Goal: Task Accomplishment & Management: Complete application form

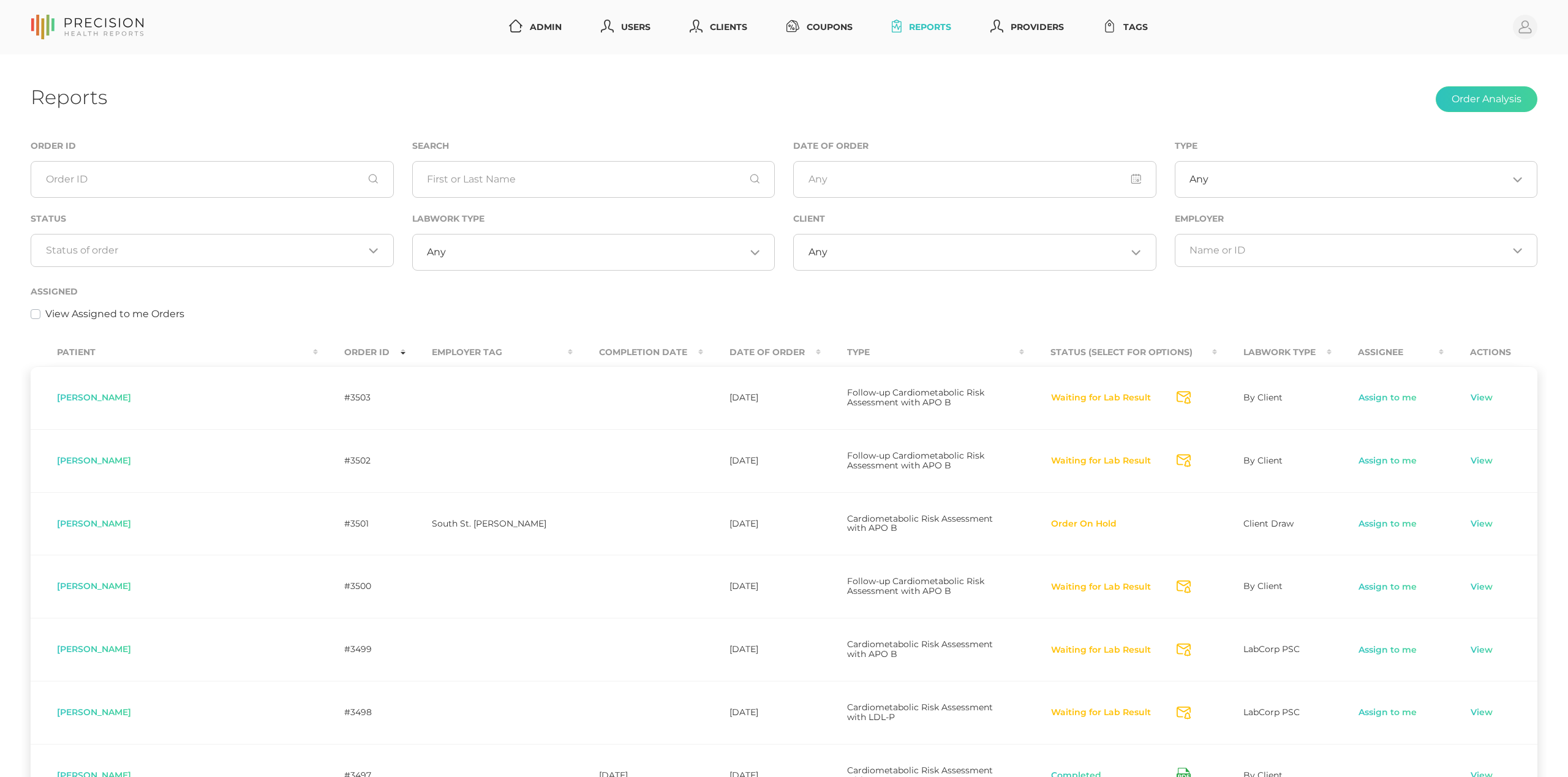
select select "75"
click at [455, 158] on div "Search" at bounding box center [593, 168] width 363 height 60
click at [462, 174] on input "text" at bounding box center [593, 179] width 363 height 37
paste input "Luhrassebi"
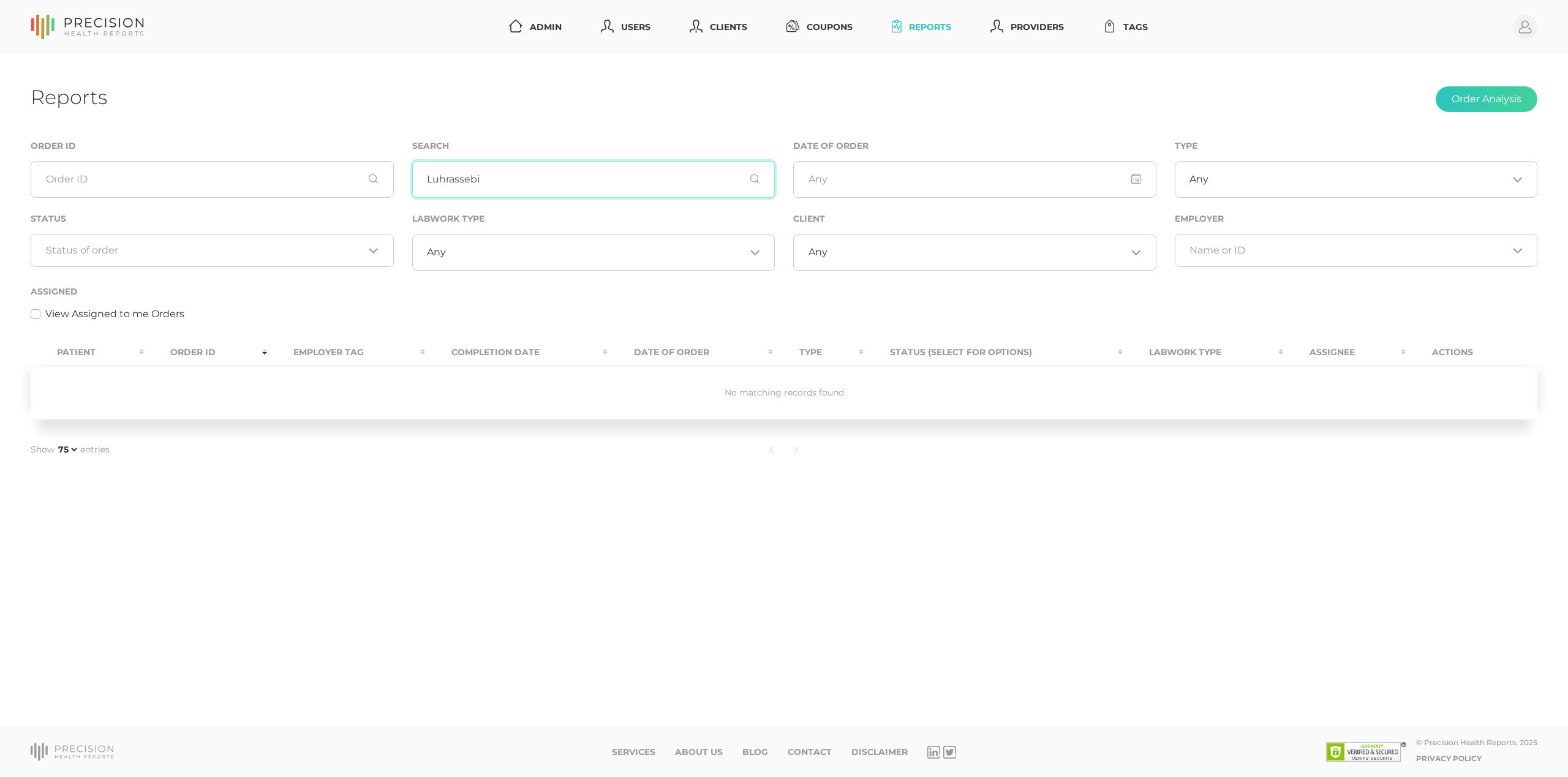
type input "Luhrassebi"
click at [317, 248] on input "Search for option" at bounding box center [205, 250] width 318 height 12
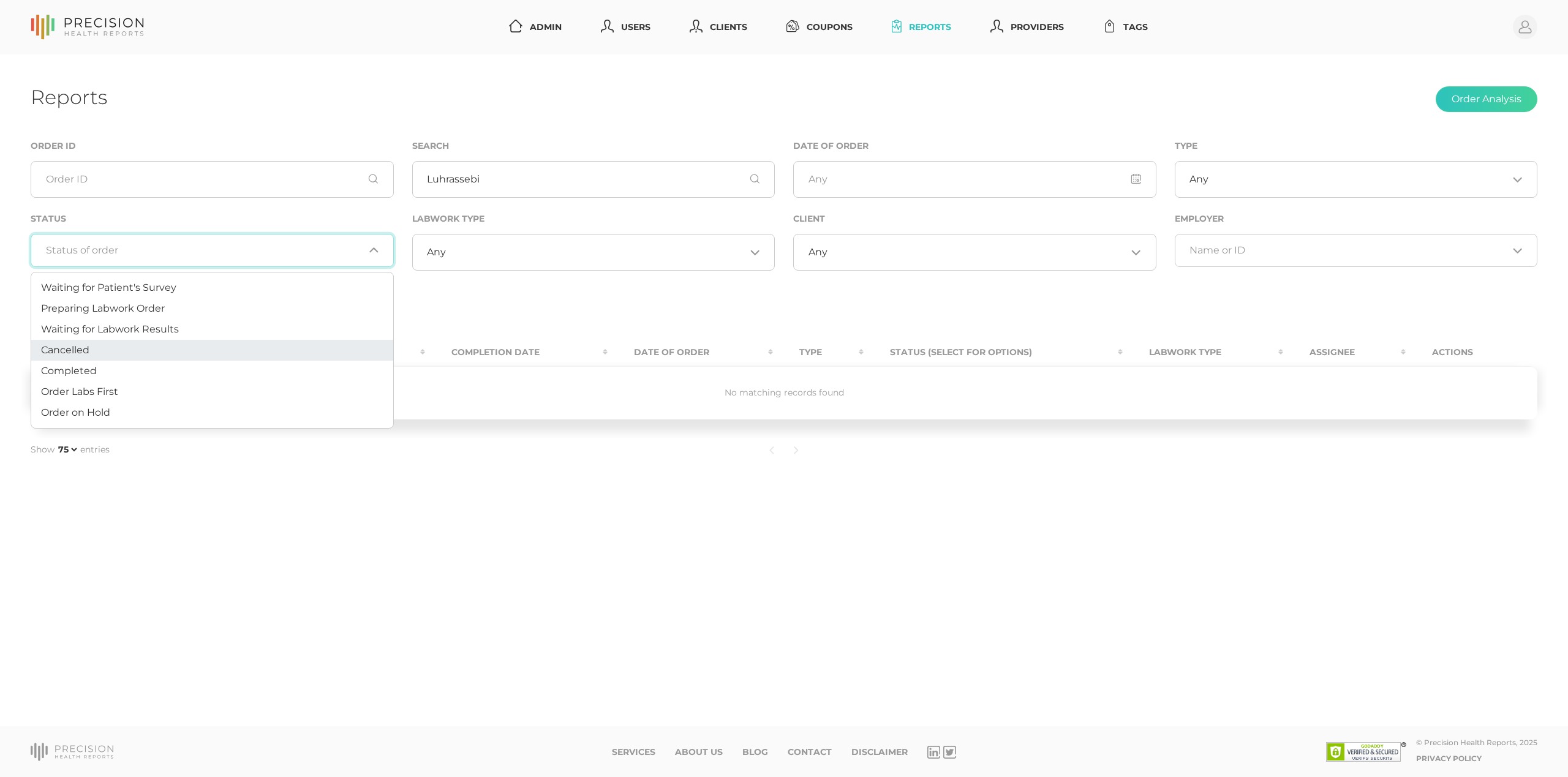
click at [216, 348] on li "Cancelled" at bounding box center [212, 350] width 362 height 21
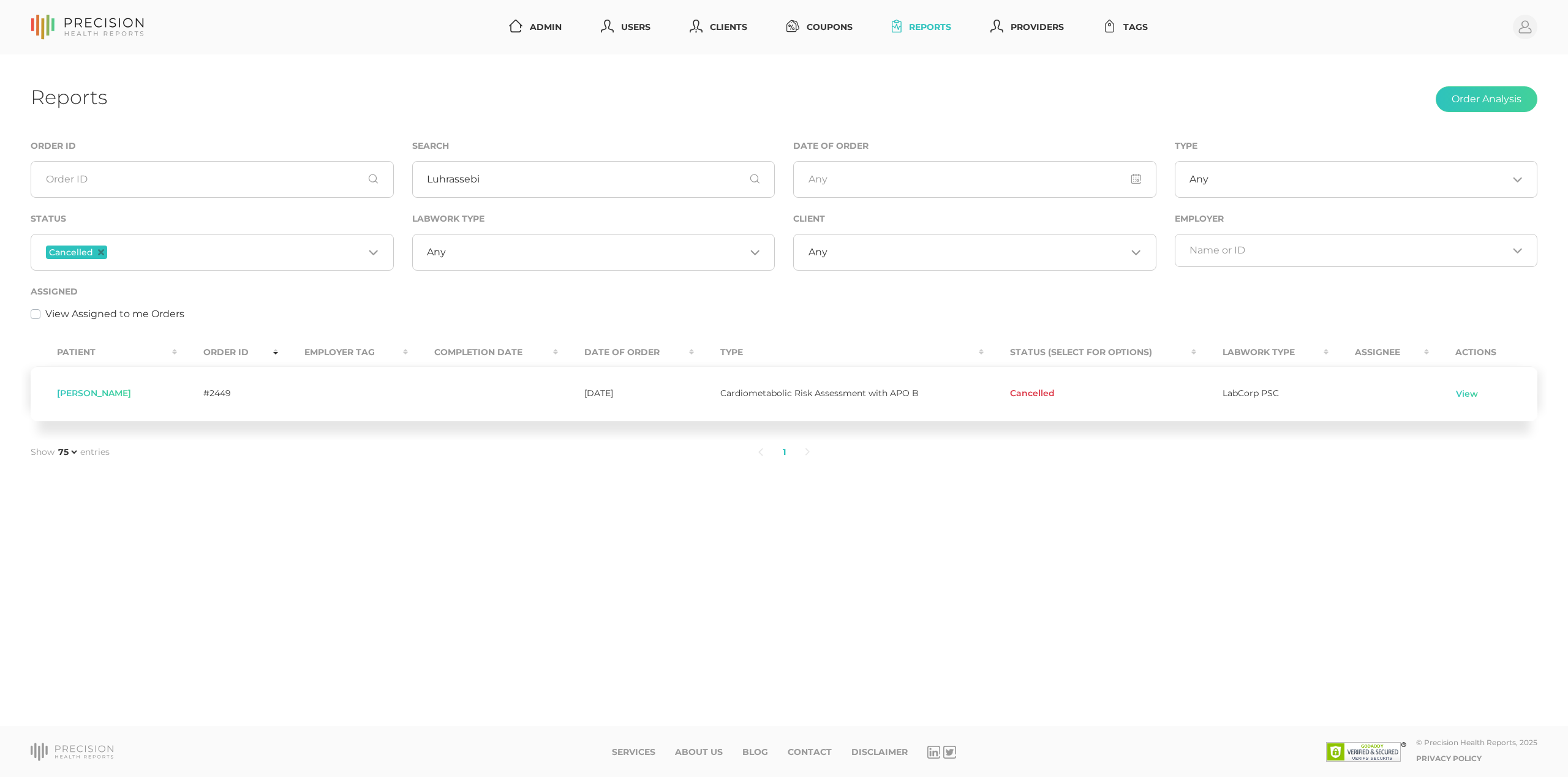
click at [1275, 411] on td "LabCorp PSC" at bounding box center [1262, 394] width 132 height 56
click at [1461, 392] on link "View" at bounding box center [1467, 394] width 23 height 12
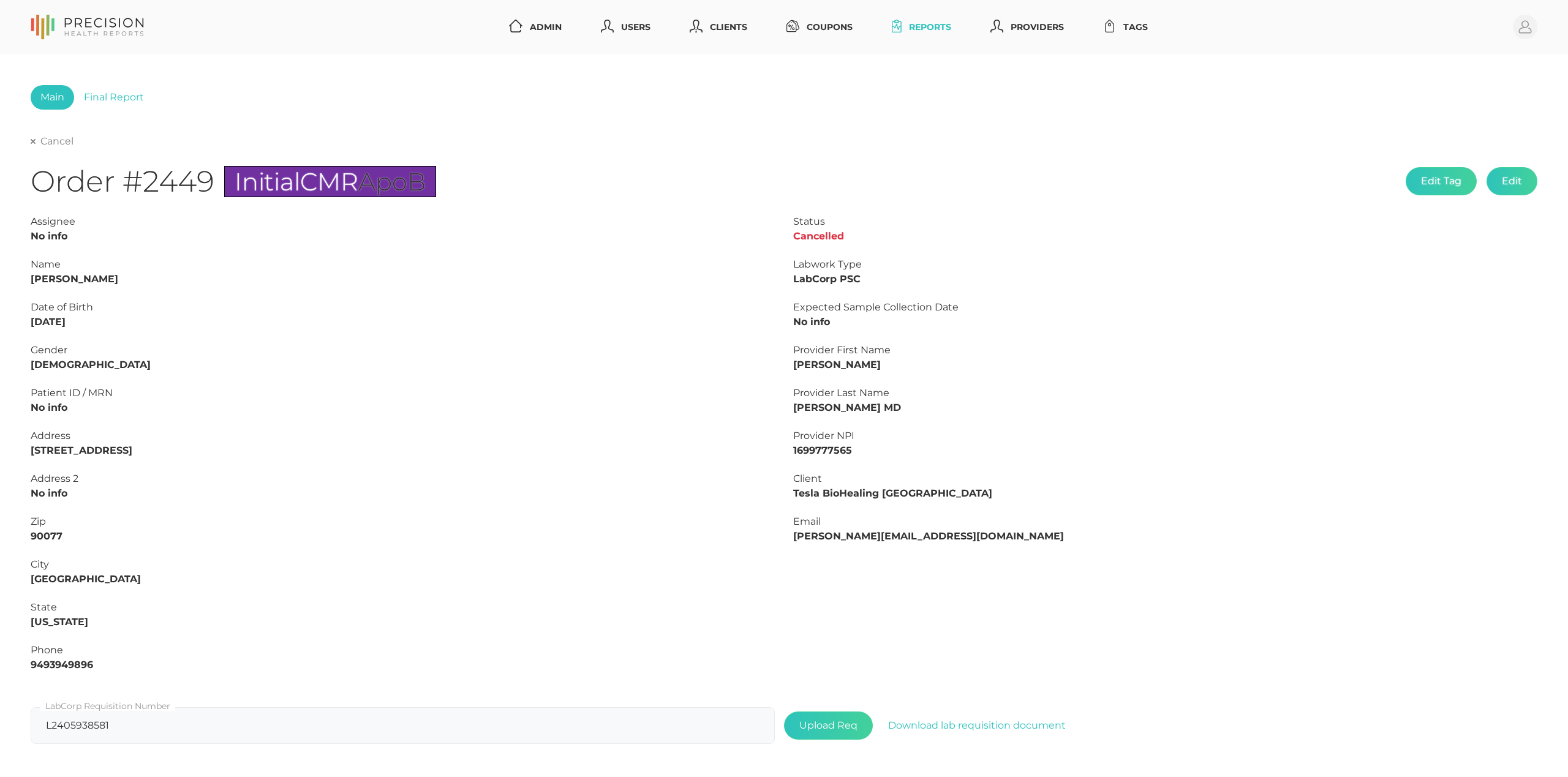
click at [38, 143] on link "Cancel" at bounding box center [52, 141] width 43 height 12
select select "75"
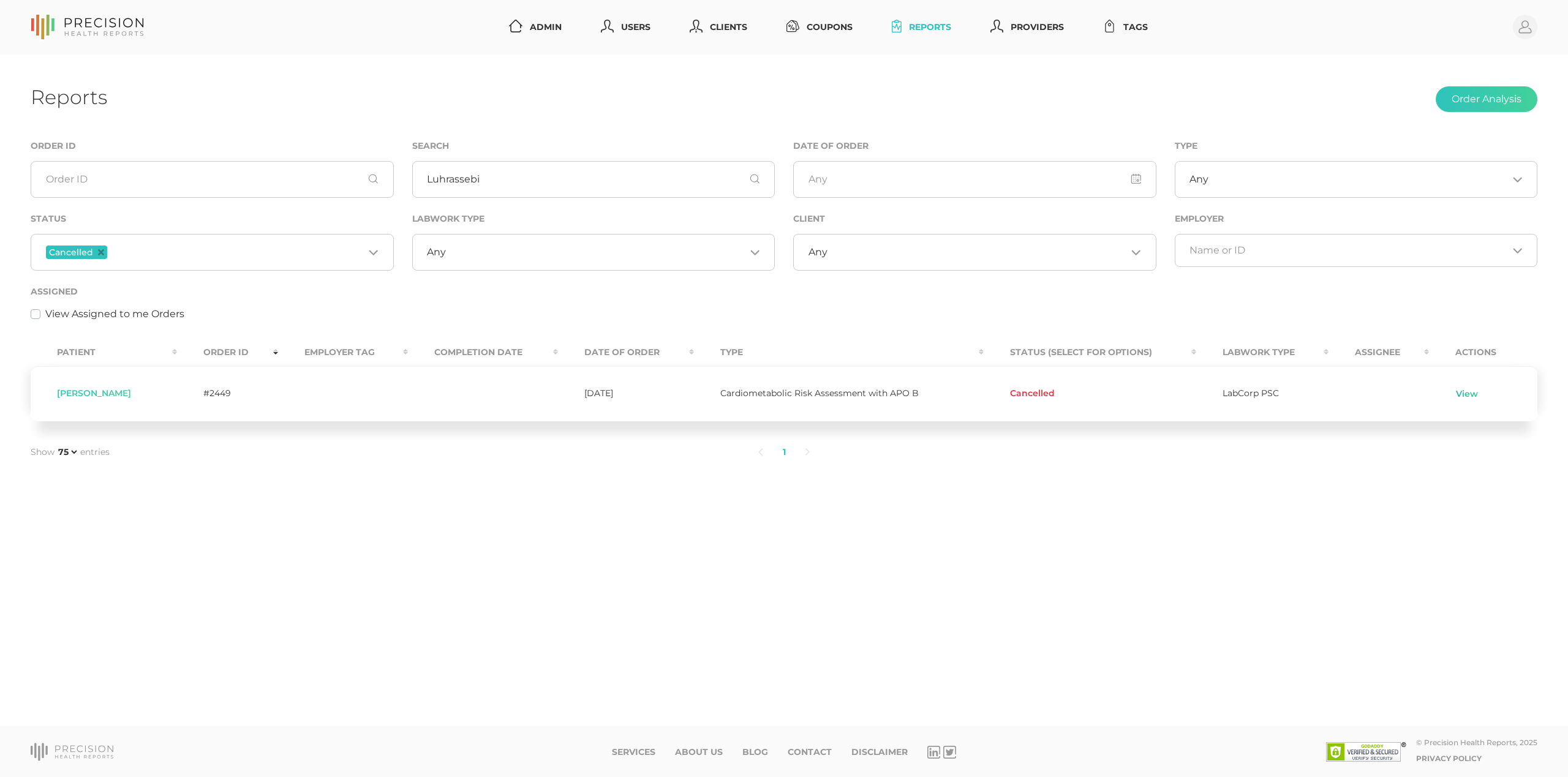
click at [1472, 392] on link "View" at bounding box center [1467, 394] width 23 height 12
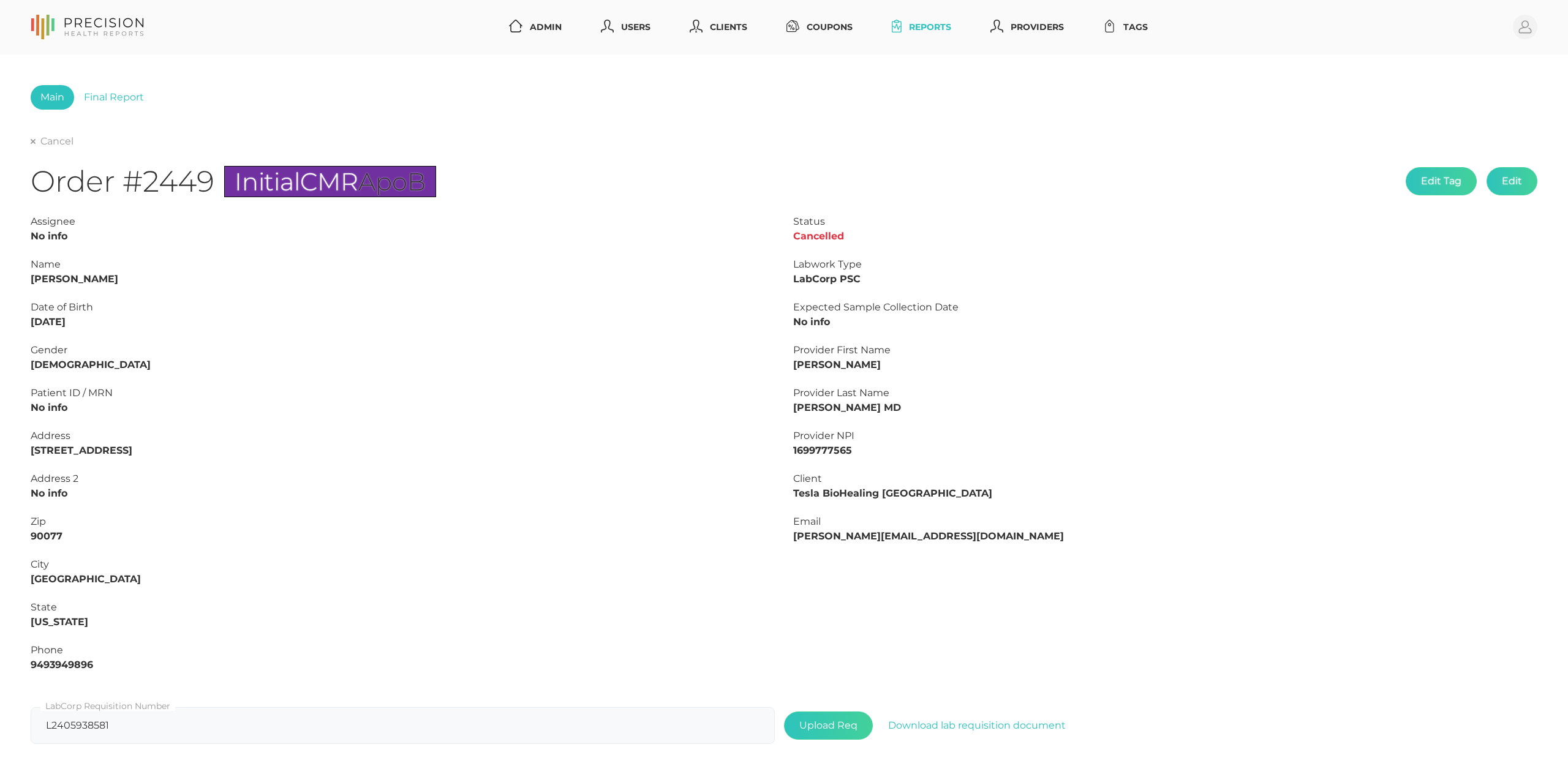
click at [356, 343] on div "Gender" at bounding box center [403, 350] width 744 height 15
click at [49, 143] on link "Cancel" at bounding box center [52, 141] width 43 height 12
select select "75"
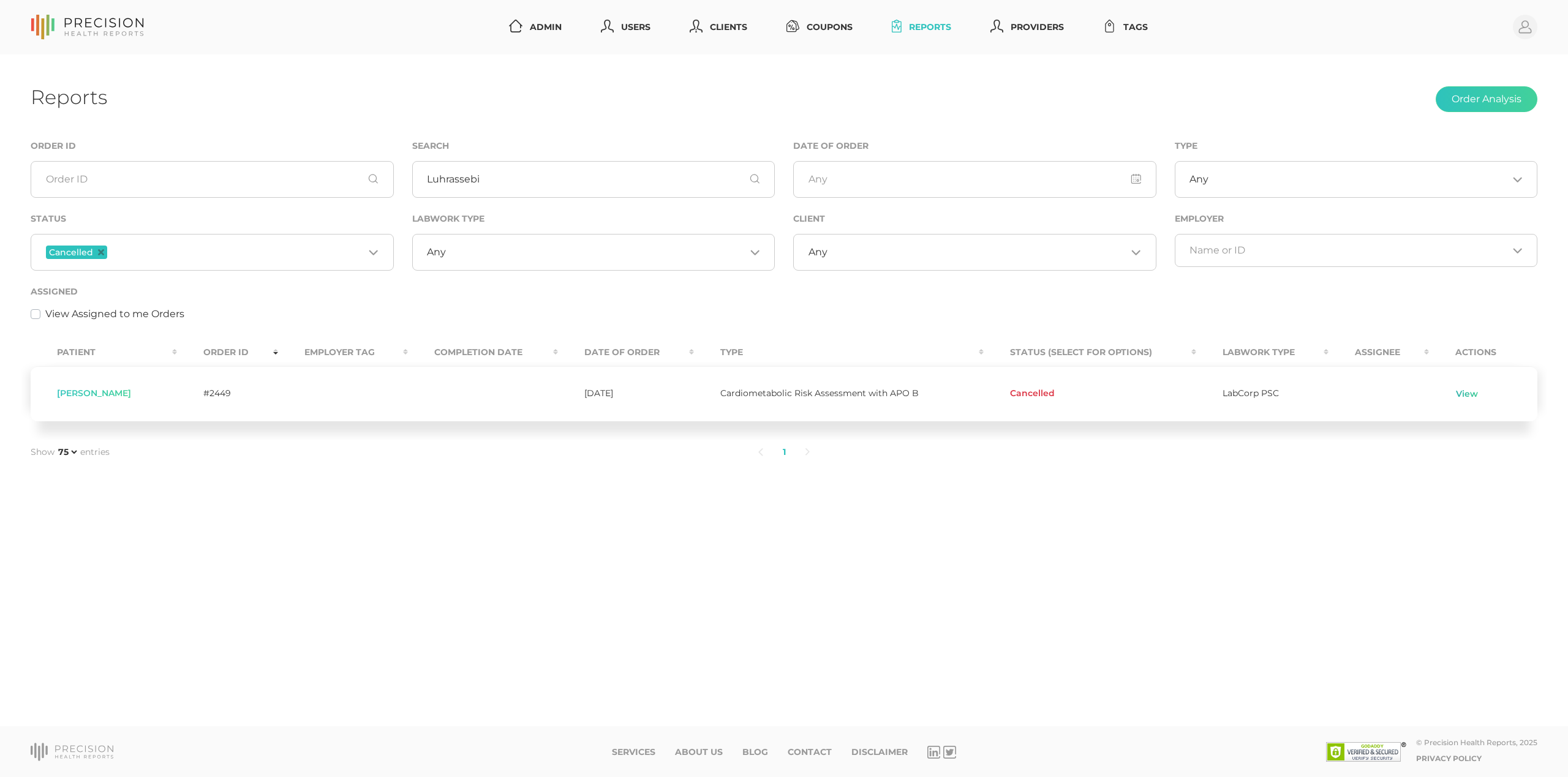
click at [1466, 395] on link "View" at bounding box center [1467, 394] width 23 height 12
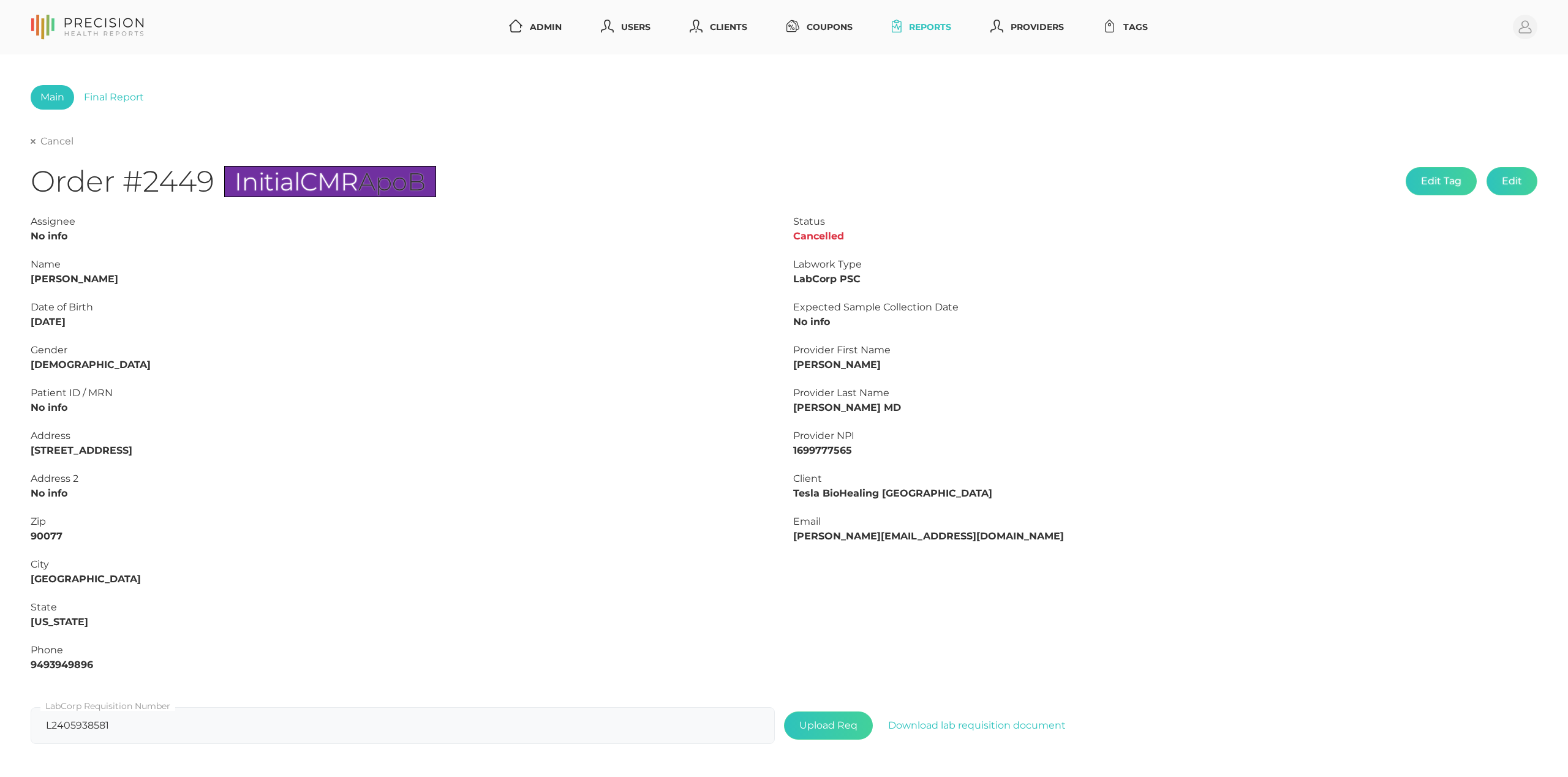
click at [47, 137] on link "Cancel" at bounding box center [52, 141] width 43 height 12
select select "75"
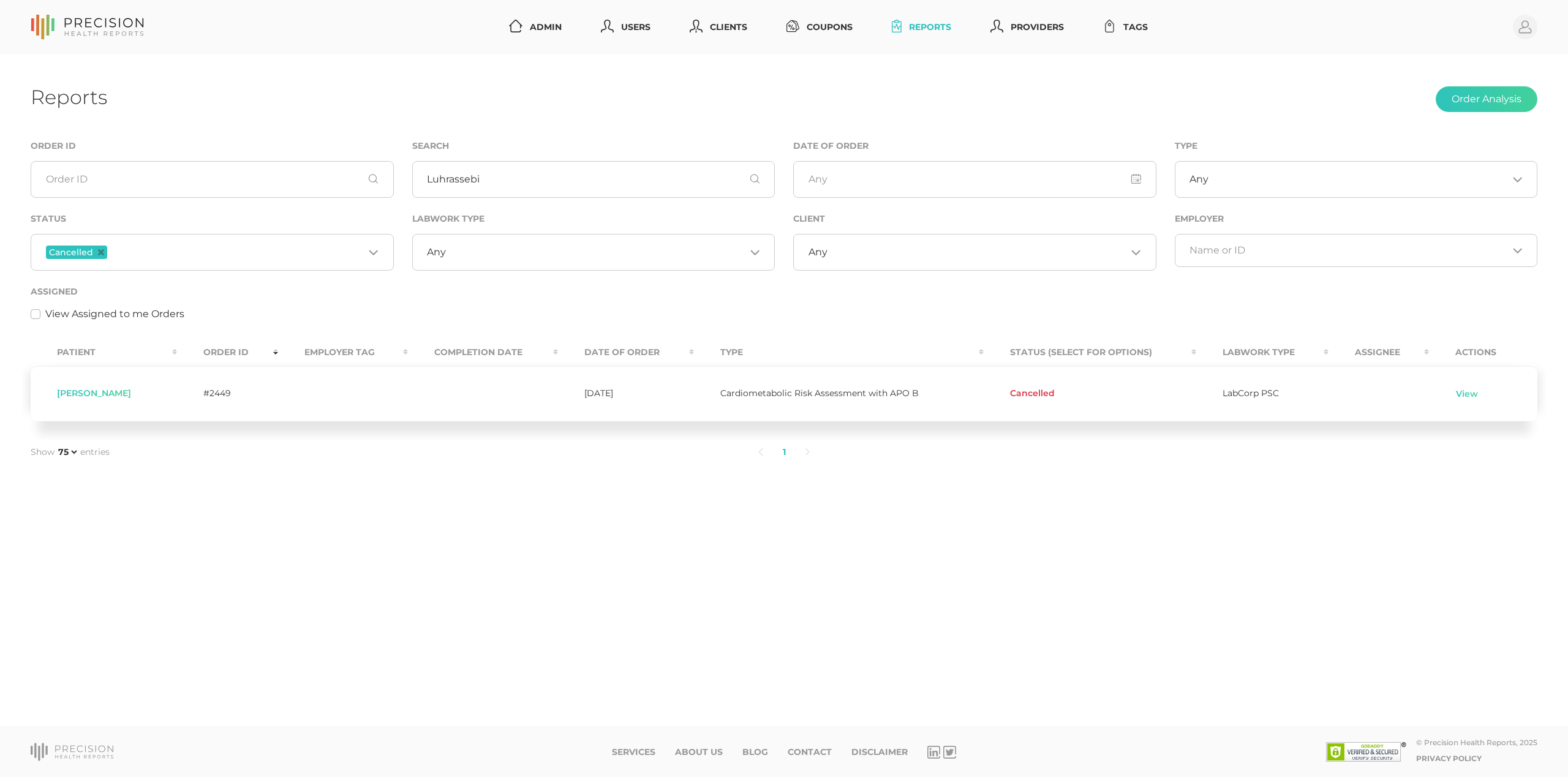
click at [92, 390] on span "[PERSON_NAME]" at bounding box center [94, 393] width 74 height 11
copy span "Luhrassebi"
click at [1485, 97] on button "Order Analysis" at bounding box center [1487, 99] width 102 height 26
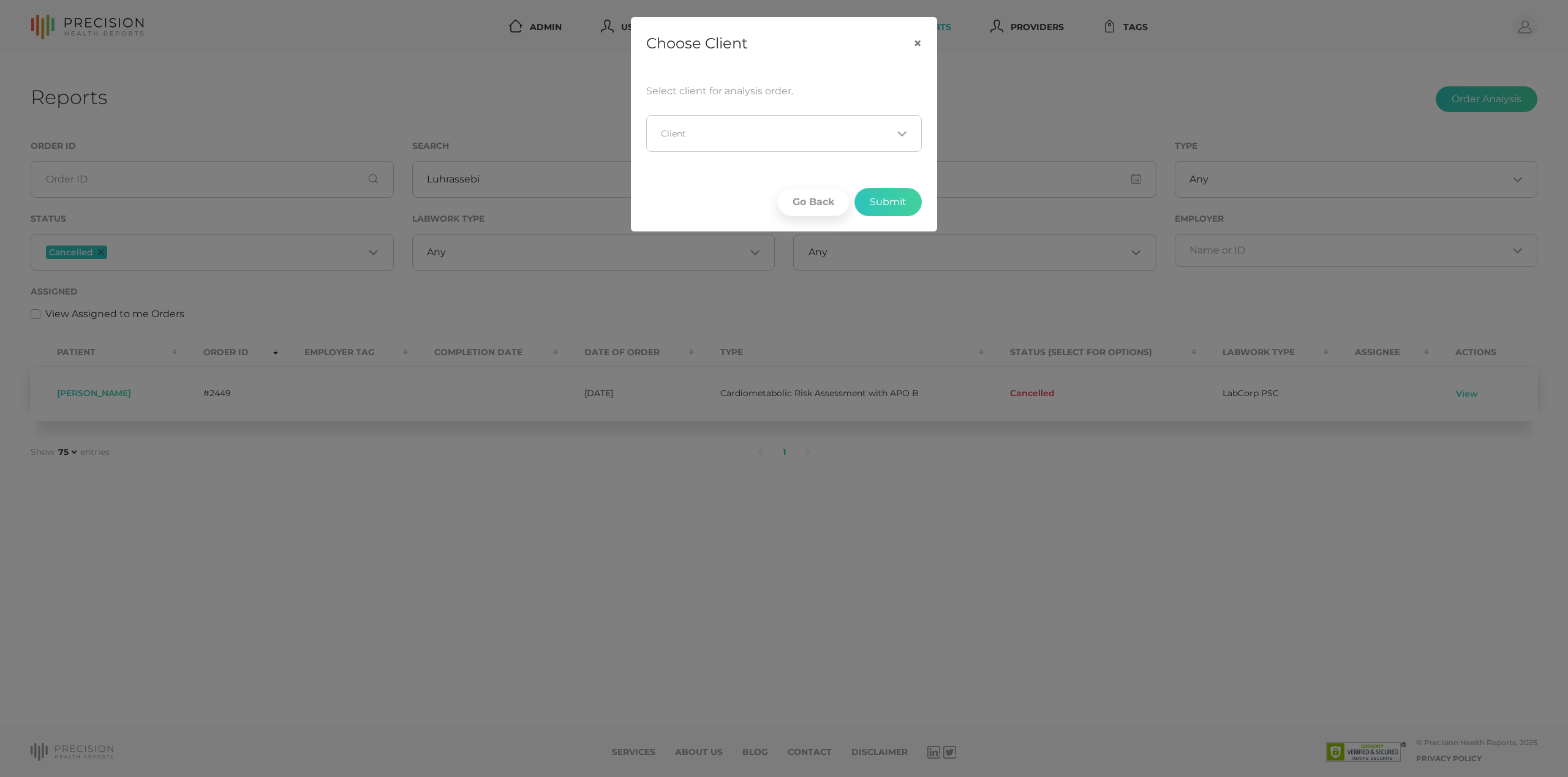
click at [807, 122] on div "Loading..." at bounding box center [784, 134] width 276 height 37
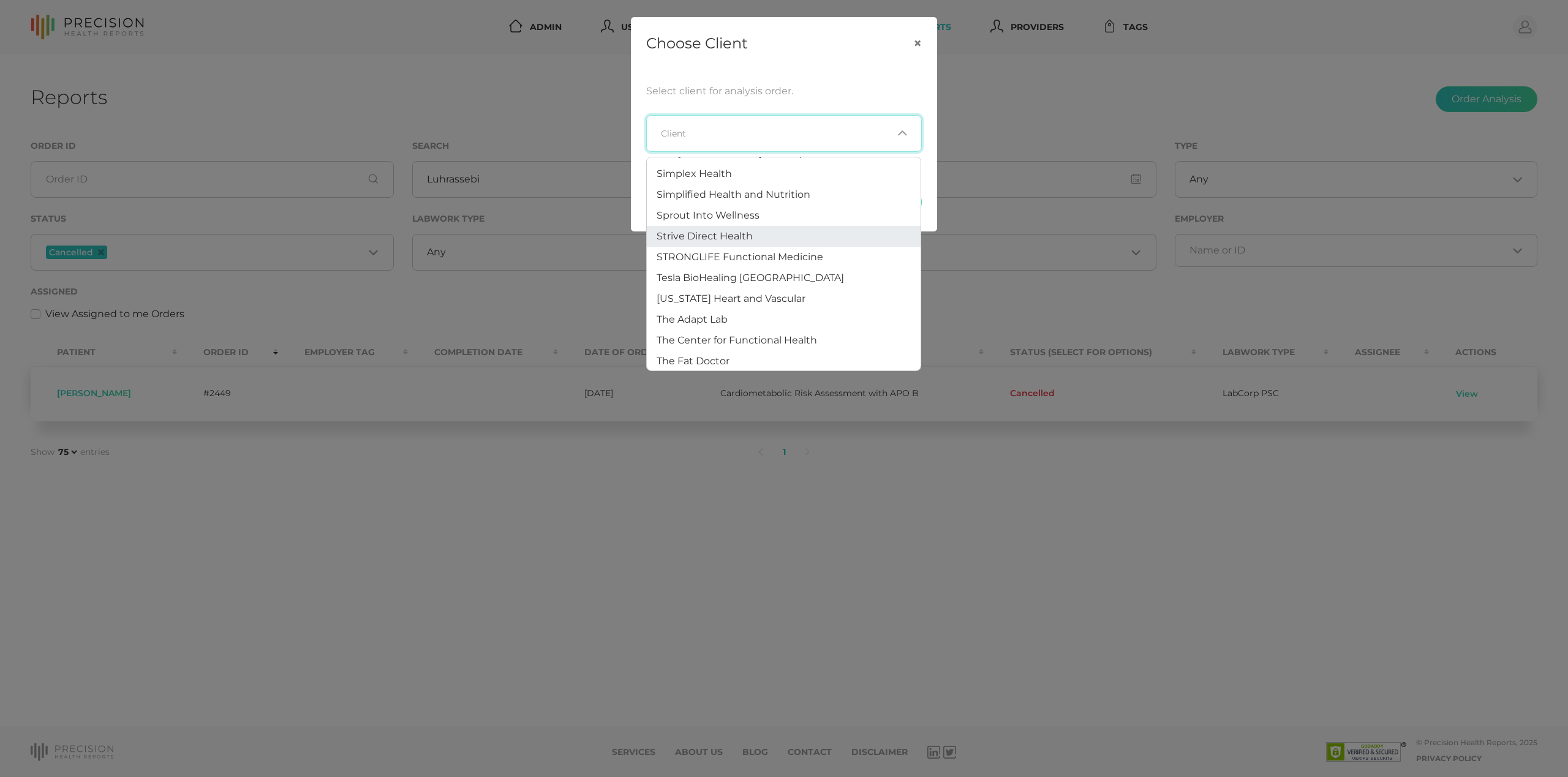
scroll to position [1046, 0]
click at [763, 225] on span "Tesla BioHealing [GEOGRAPHIC_DATA]" at bounding box center [750, 230] width 187 height 12
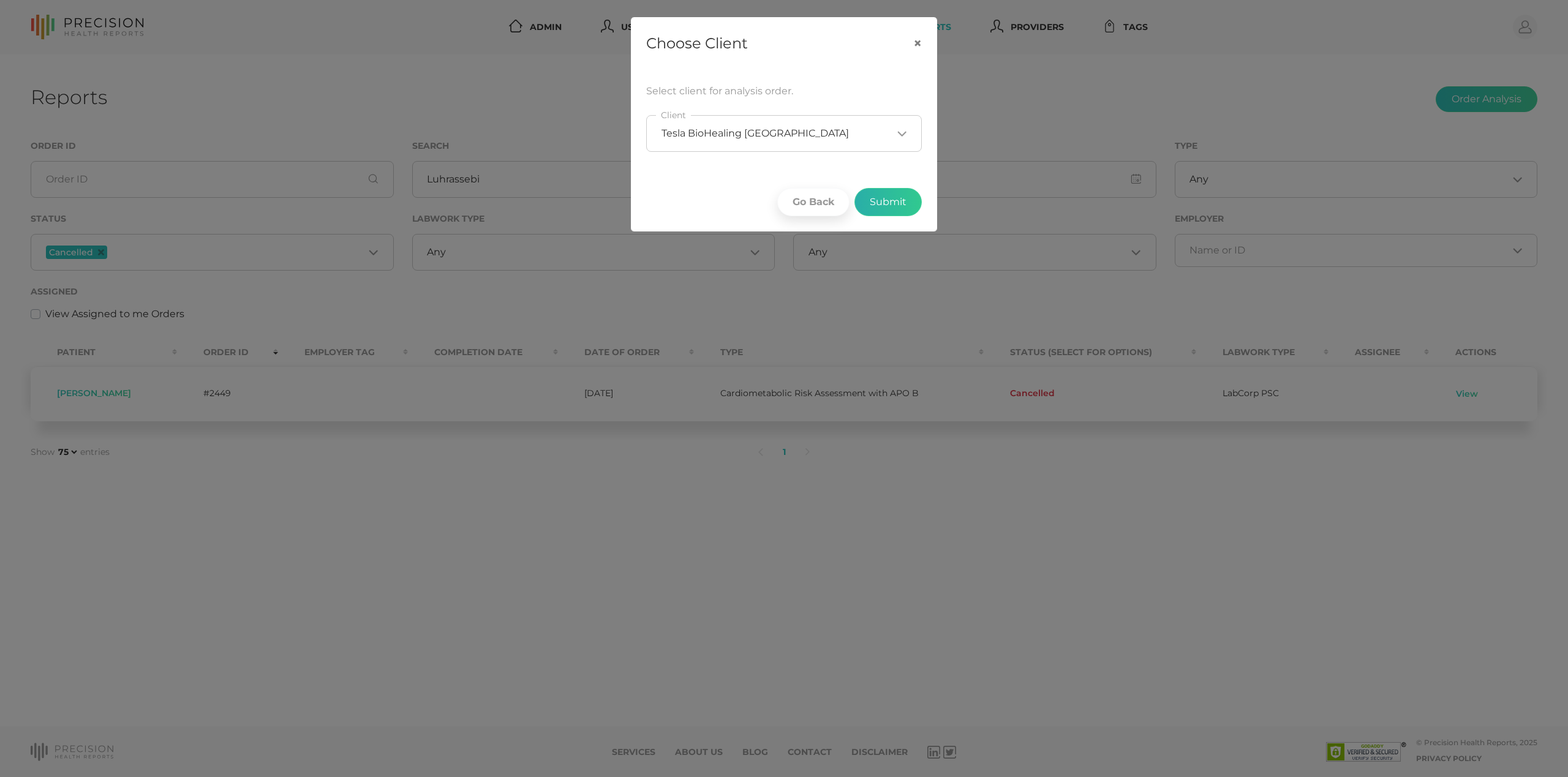
click at [907, 197] on button "Submit" at bounding box center [888, 202] width 67 height 29
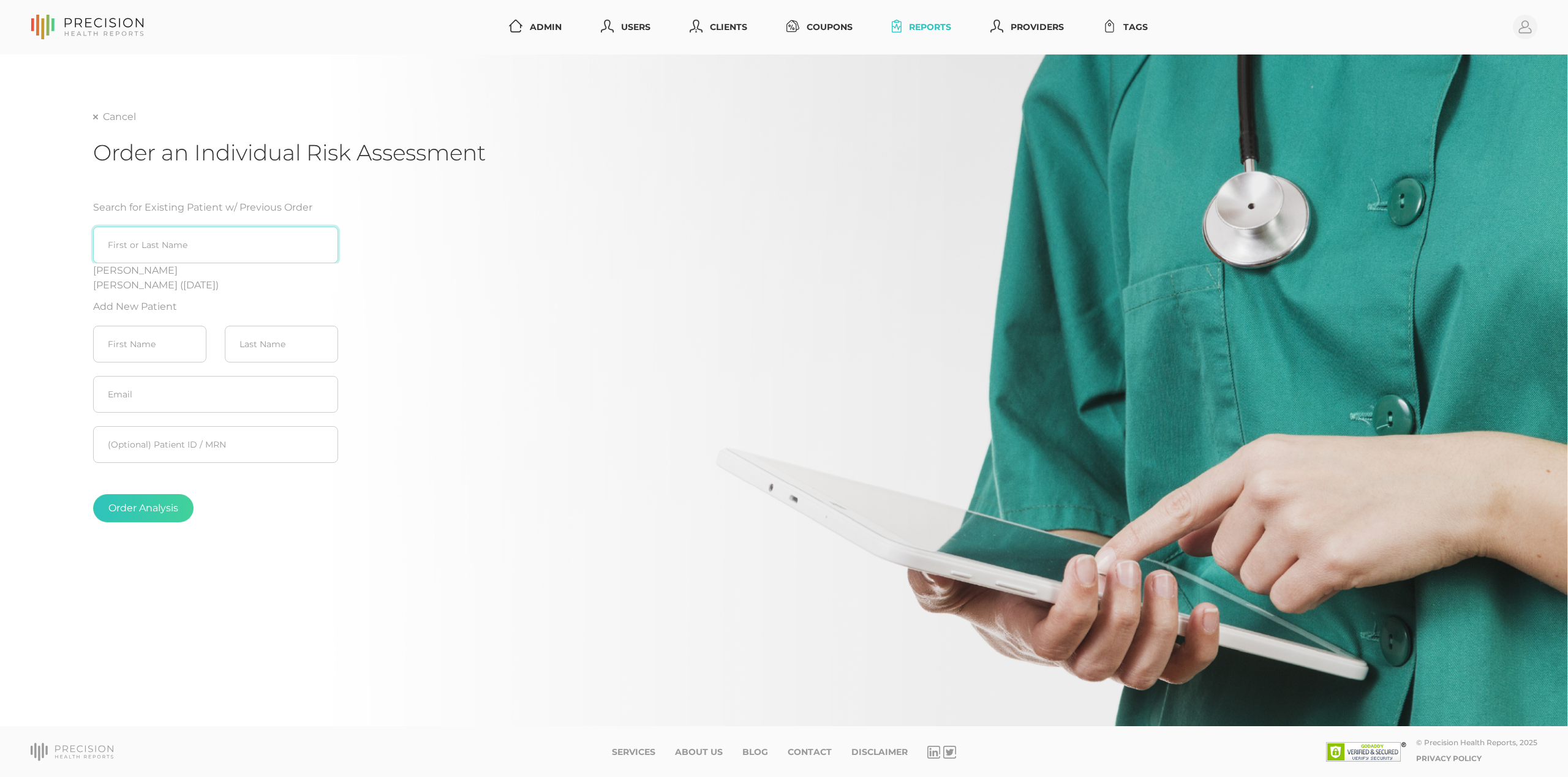
click at [242, 238] on input "search" at bounding box center [215, 245] width 245 height 37
paste input "Luhrassebi"
type input "L"
type input "e"
click at [105, 115] on link "Cancel" at bounding box center [114, 117] width 43 height 12
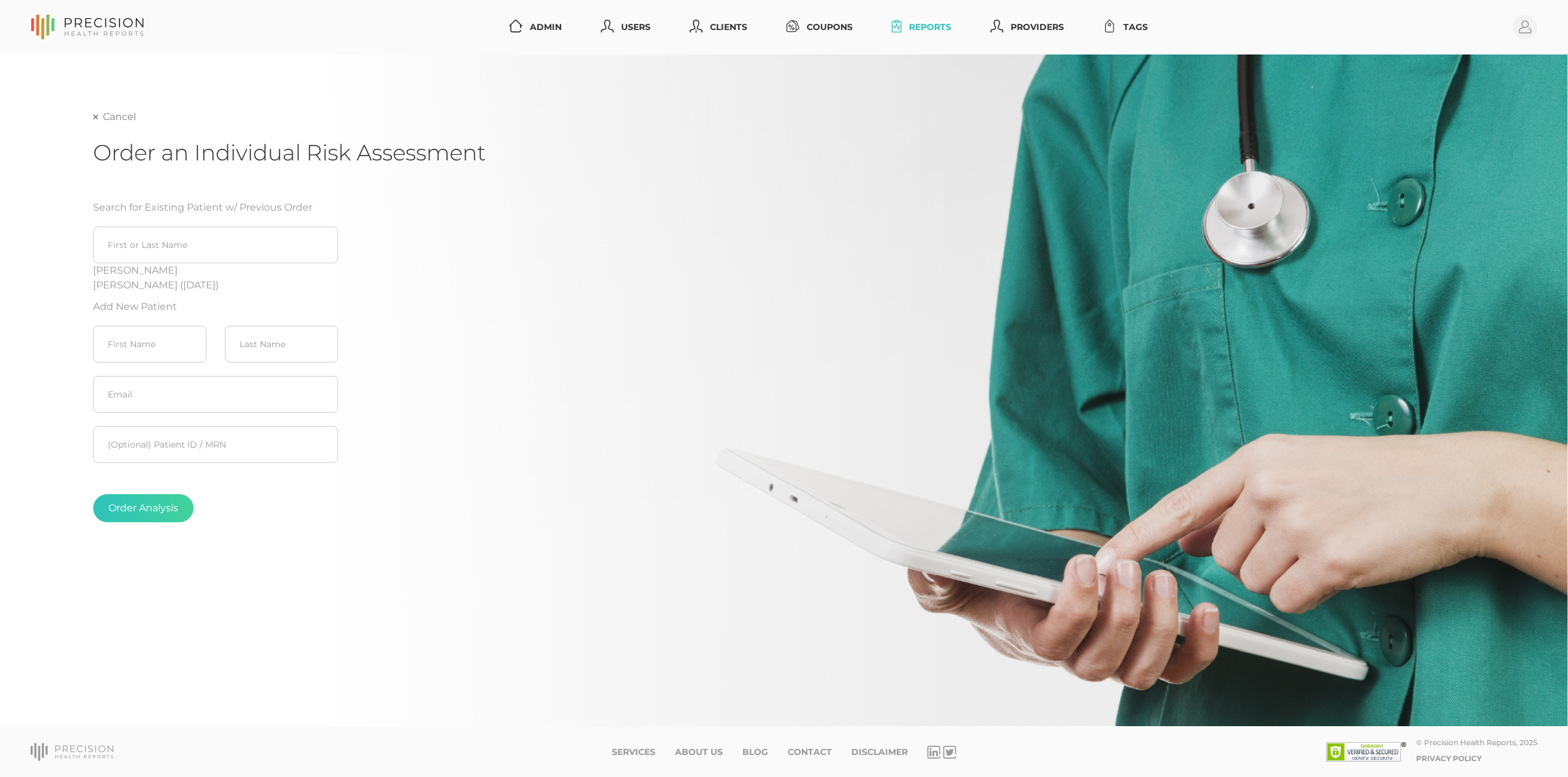
select select "75"
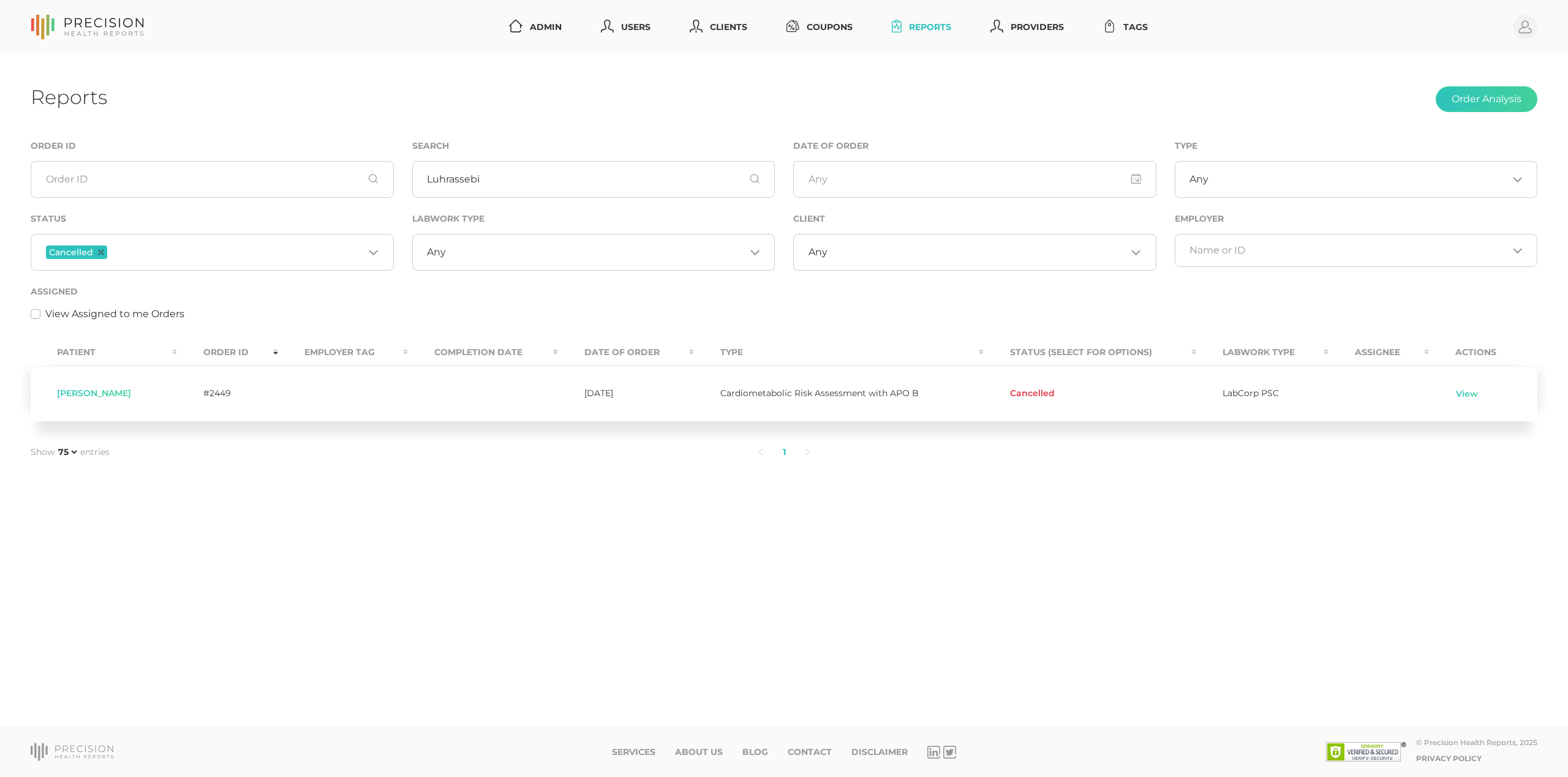
click at [60, 392] on span "[PERSON_NAME]" at bounding box center [94, 393] width 74 height 11
drag, startPoint x: 59, startPoint y: 392, endPoint x: 131, endPoint y: 396, distance: 72.1
click at [131, 396] on span "[PERSON_NAME]" at bounding box center [94, 393] width 74 height 11
copy span "[PERSON_NAME]"
drag, startPoint x: 1466, startPoint y: 400, endPoint x: 1471, endPoint y: 395, distance: 7.1
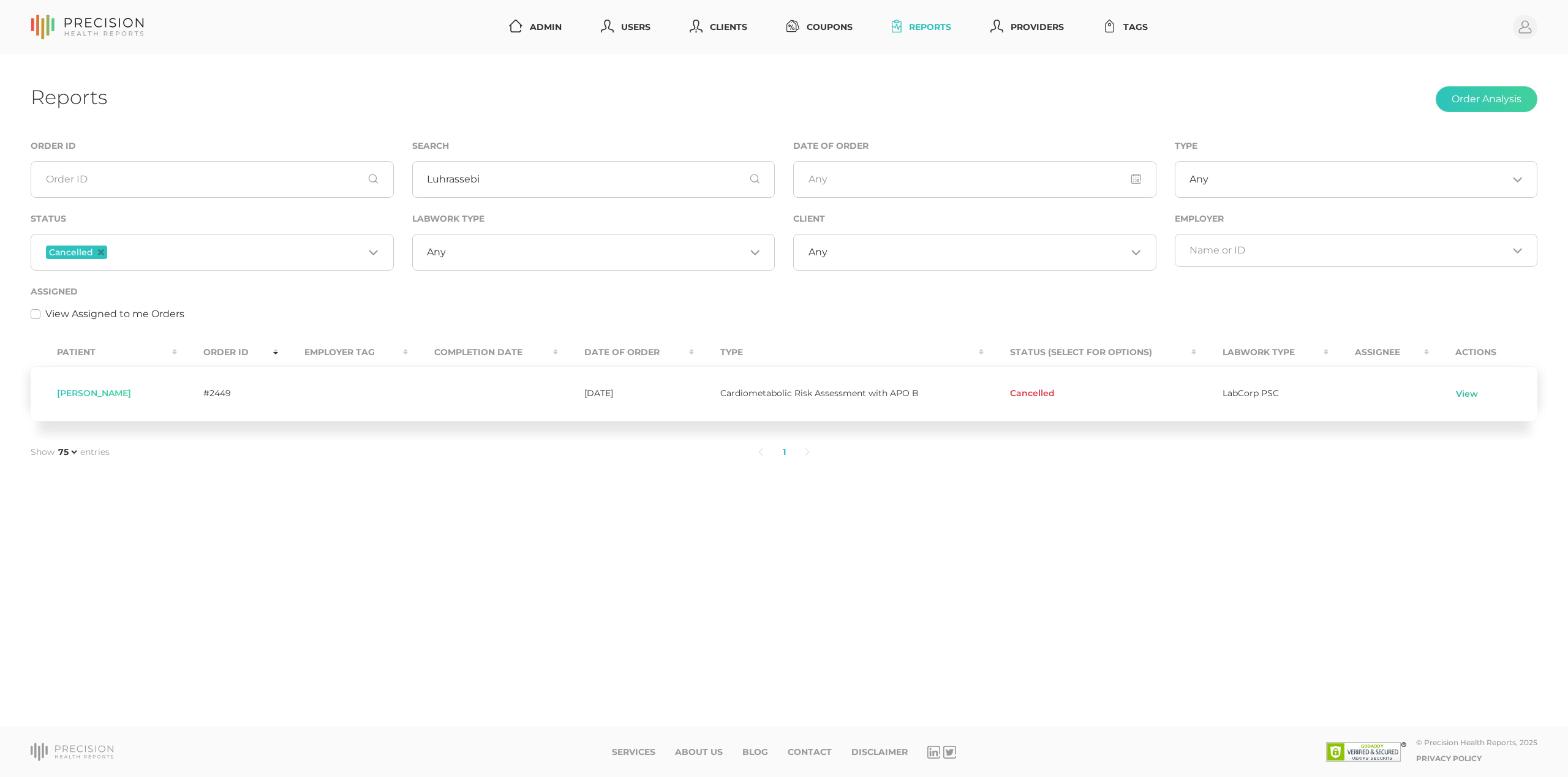
click at [1469, 397] on td "View" at bounding box center [1483, 394] width 109 height 56
click at [1471, 395] on link "View" at bounding box center [1467, 394] width 23 height 12
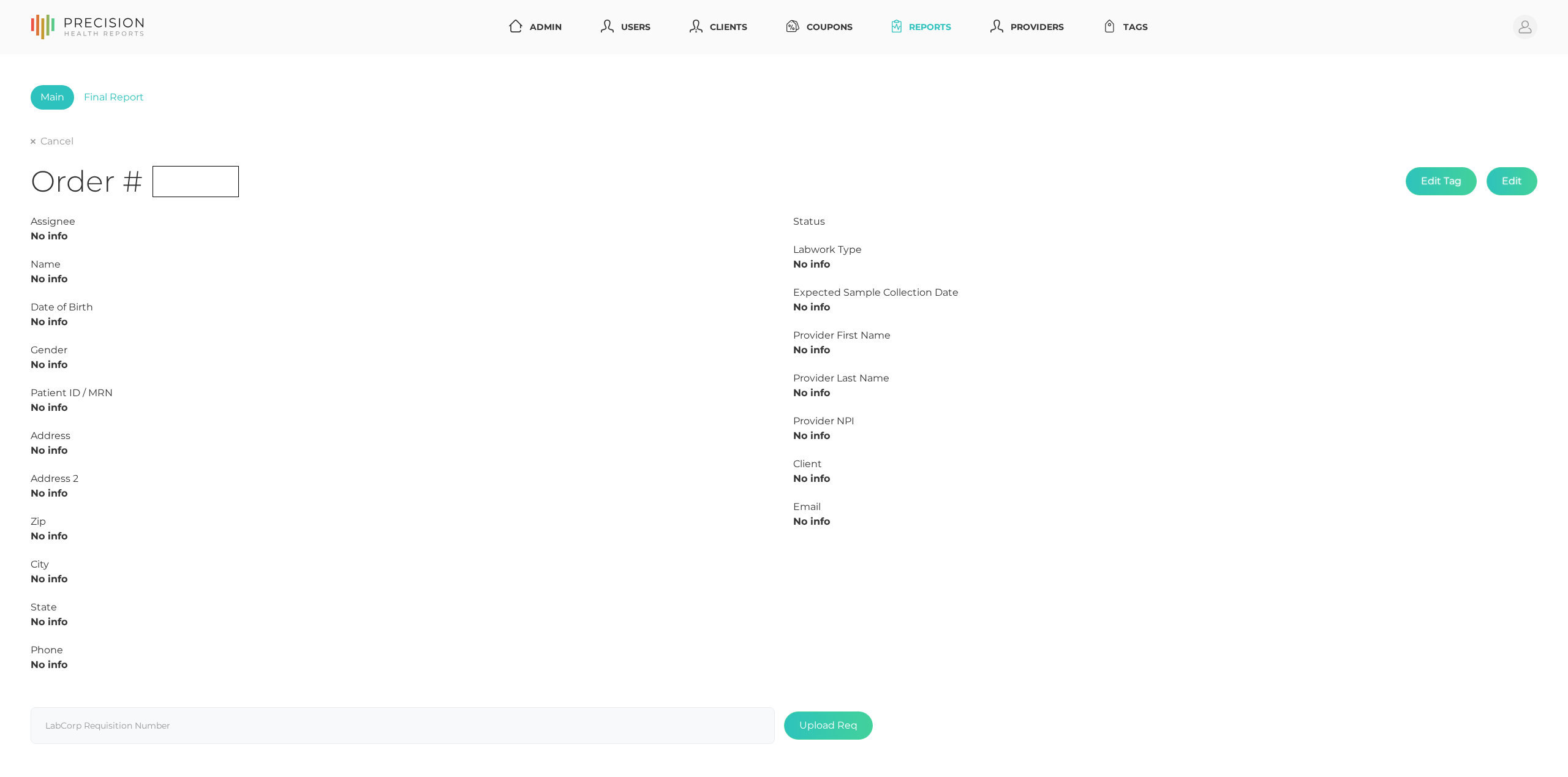
type input "L2405938581"
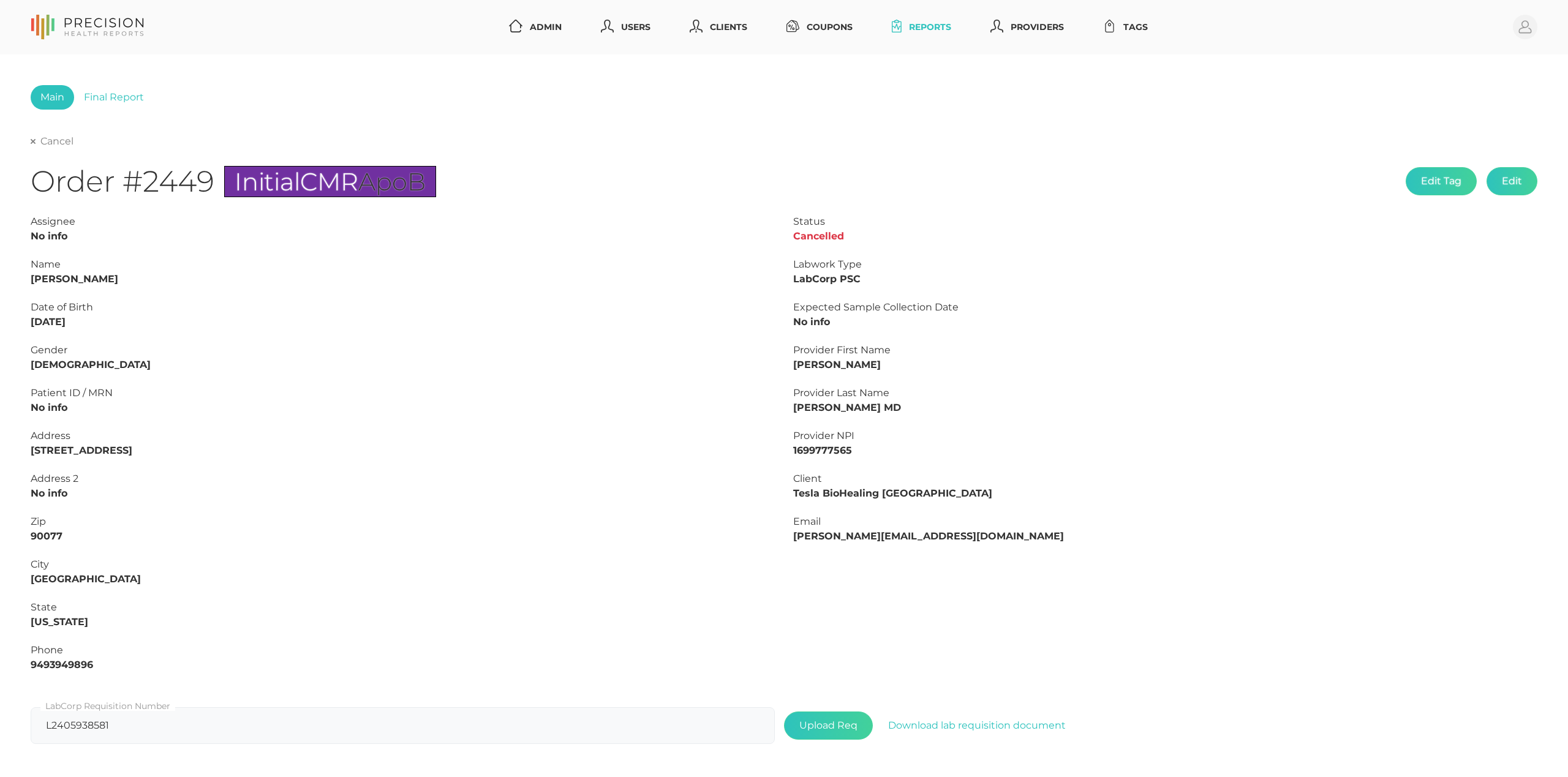
click at [54, 141] on link "Cancel" at bounding box center [52, 141] width 43 height 12
select select "75"
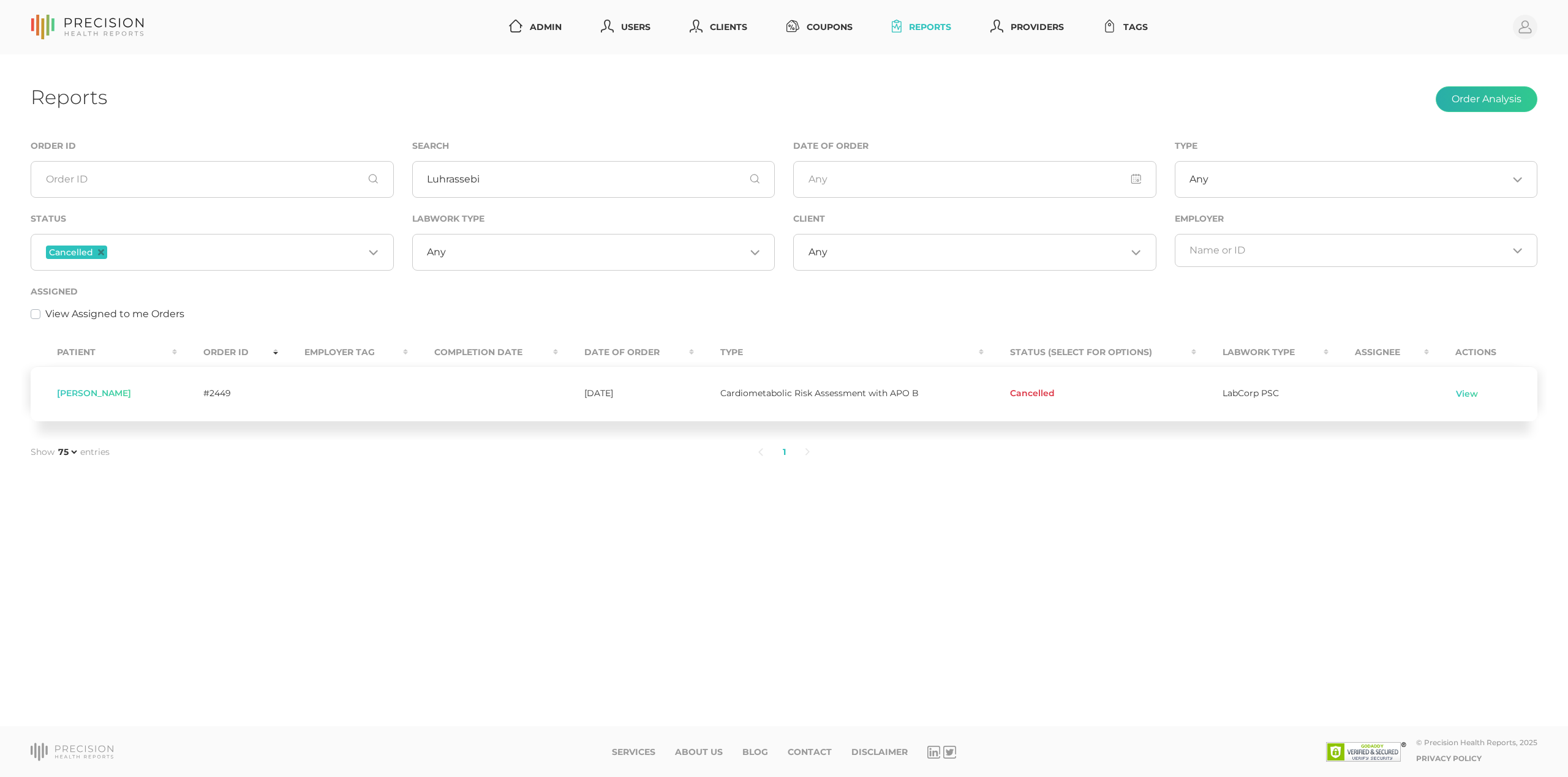
click at [1502, 105] on button "Order Analysis" at bounding box center [1487, 99] width 102 height 26
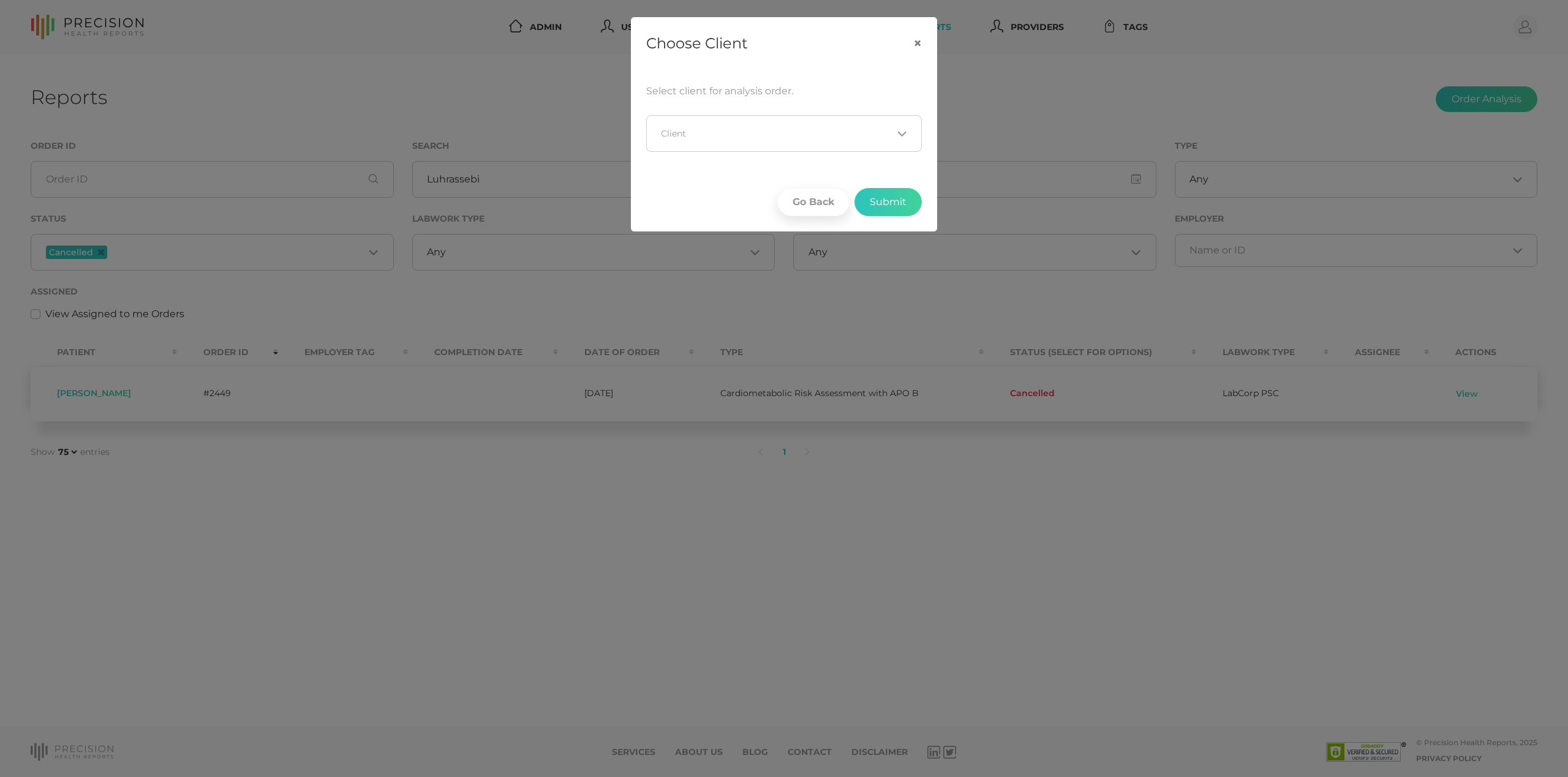
click at [882, 131] on input "Search for option" at bounding box center [777, 134] width 231 height 12
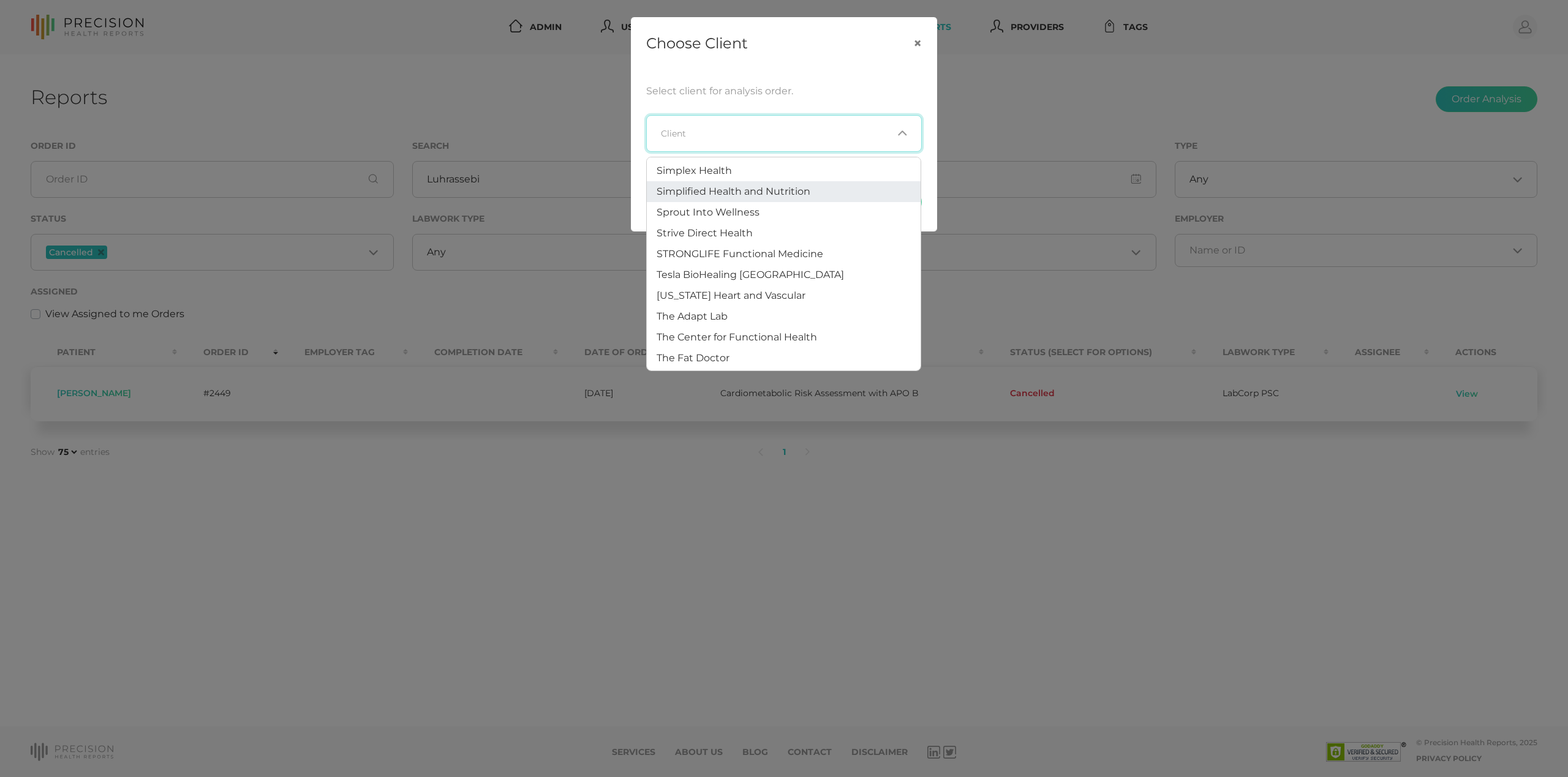
scroll to position [1004, 0]
click at [762, 267] on span "Tesla BioHealing [GEOGRAPHIC_DATA]" at bounding box center [750, 272] width 187 height 12
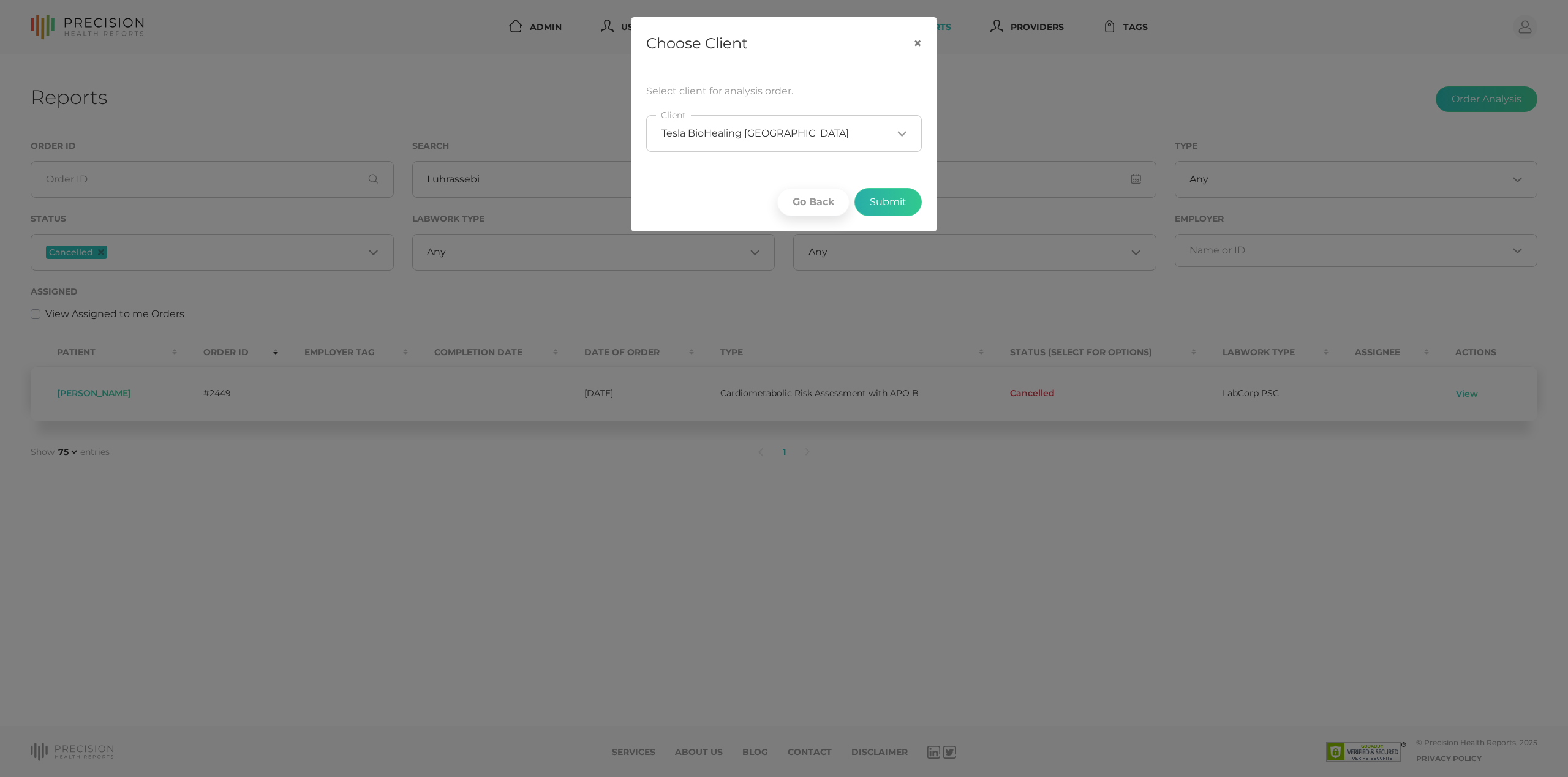
click at [902, 202] on button "Submit" at bounding box center [888, 202] width 67 height 29
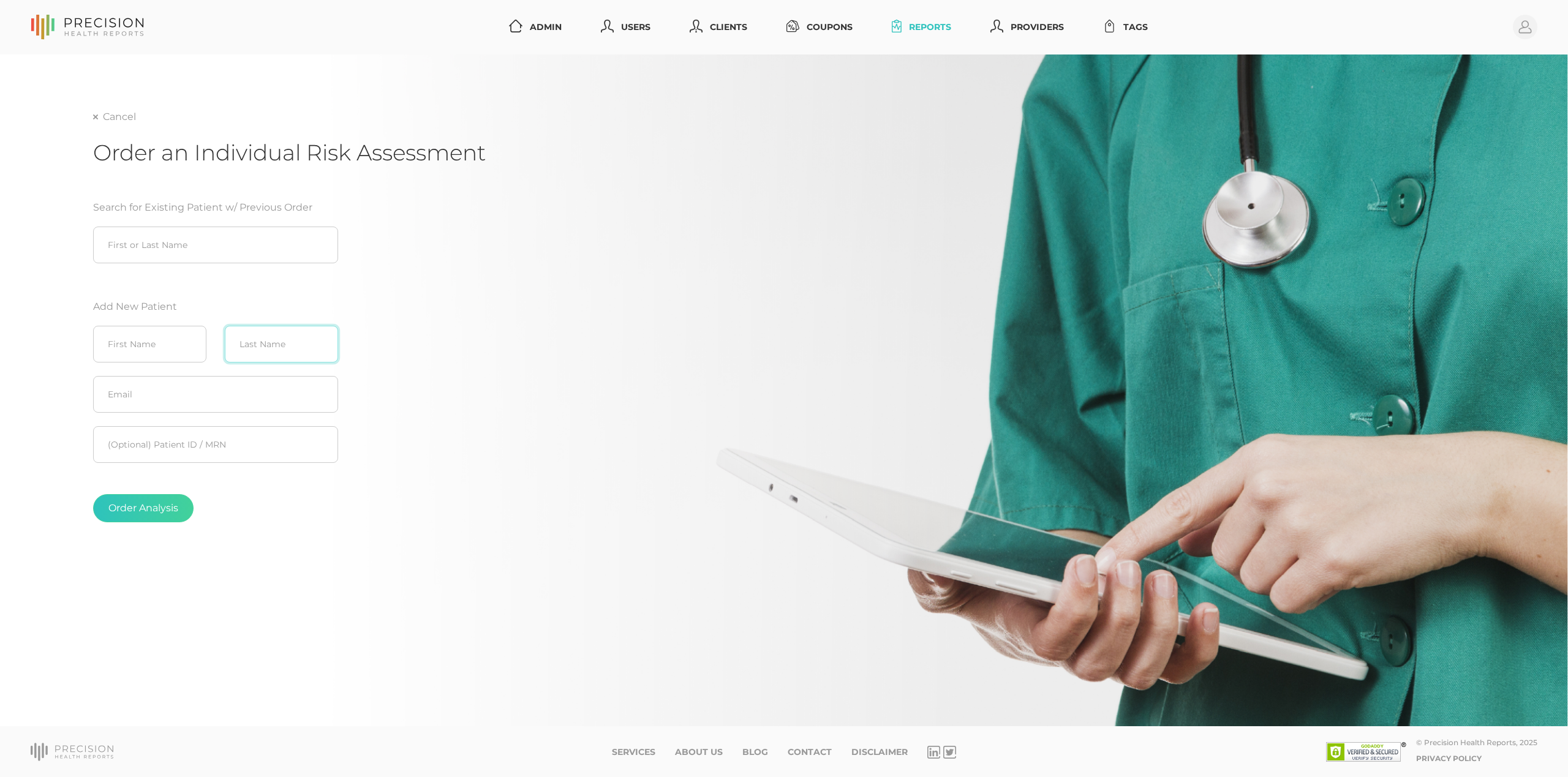
paste input "[PERSON_NAME]"
drag, startPoint x: 253, startPoint y: 342, endPoint x: 141, endPoint y: 342, distance: 112.0
click at [141, 342] on div "First Name [PERSON_NAME] Last Name" at bounding box center [216, 344] width 263 height 50
type input "Luhrassebi"
click at [122, 334] on input "text" at bounding box center [149, 344] width 113 height 37
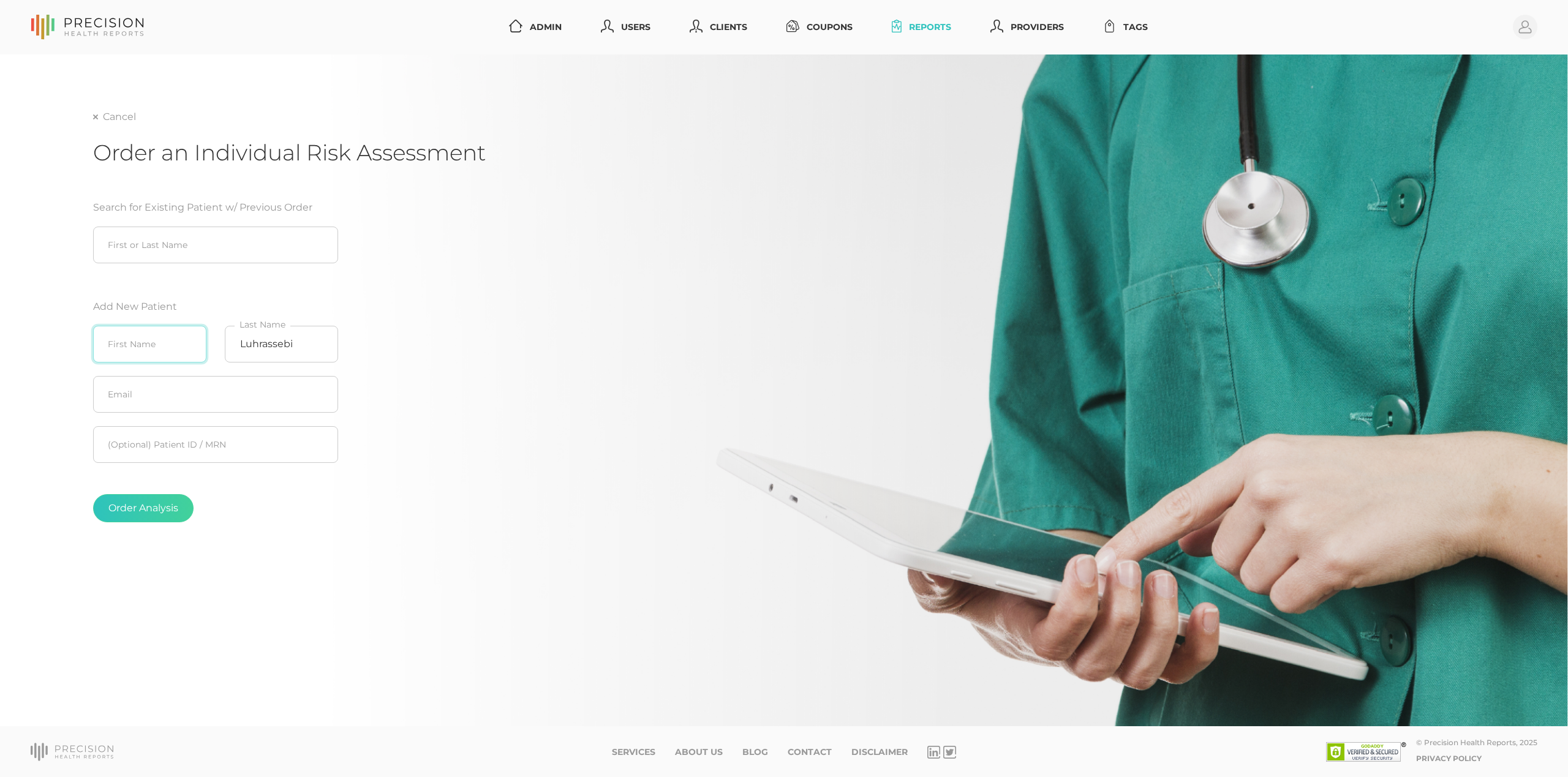
paste input "[PERSON_NAME]"
type input "[PERSON_NAME]"
drag, startPoint x: 255, startPoint y: 408, endPoint x: 261, endPoint y: 402, distance: 8.5
paste input "[PERSON_NAME][EMAIL_ADDRESS][DOMAIN_NAME]"
type input "[PERSON_NAME][EMAIL_ADDRESS][DOMAIN_NAME]"
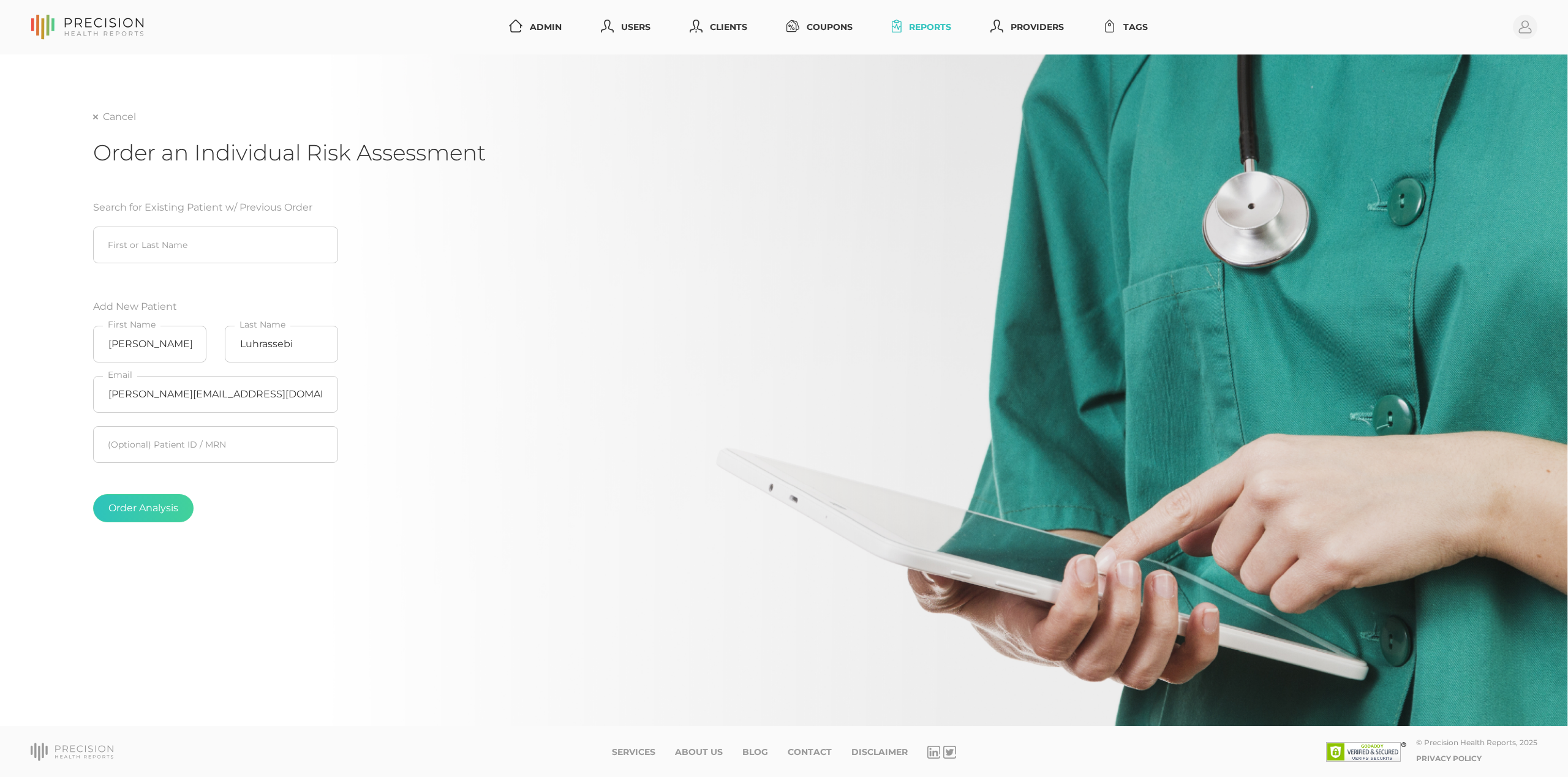
drag, startPoint x: 493, startPoint y: 392, endPoint x: 204, endPoint y: 483, distance: 303.0
click at [493, 392] on div "Cancel Order an Individual Risk Assessment Search for Existing Patient w/ Previ…" at bounding box center [784, 415] width 1382 height 611
click at [154, 503] on button "Order Analysis" at bounding box center [143, 508] width 100 height 29
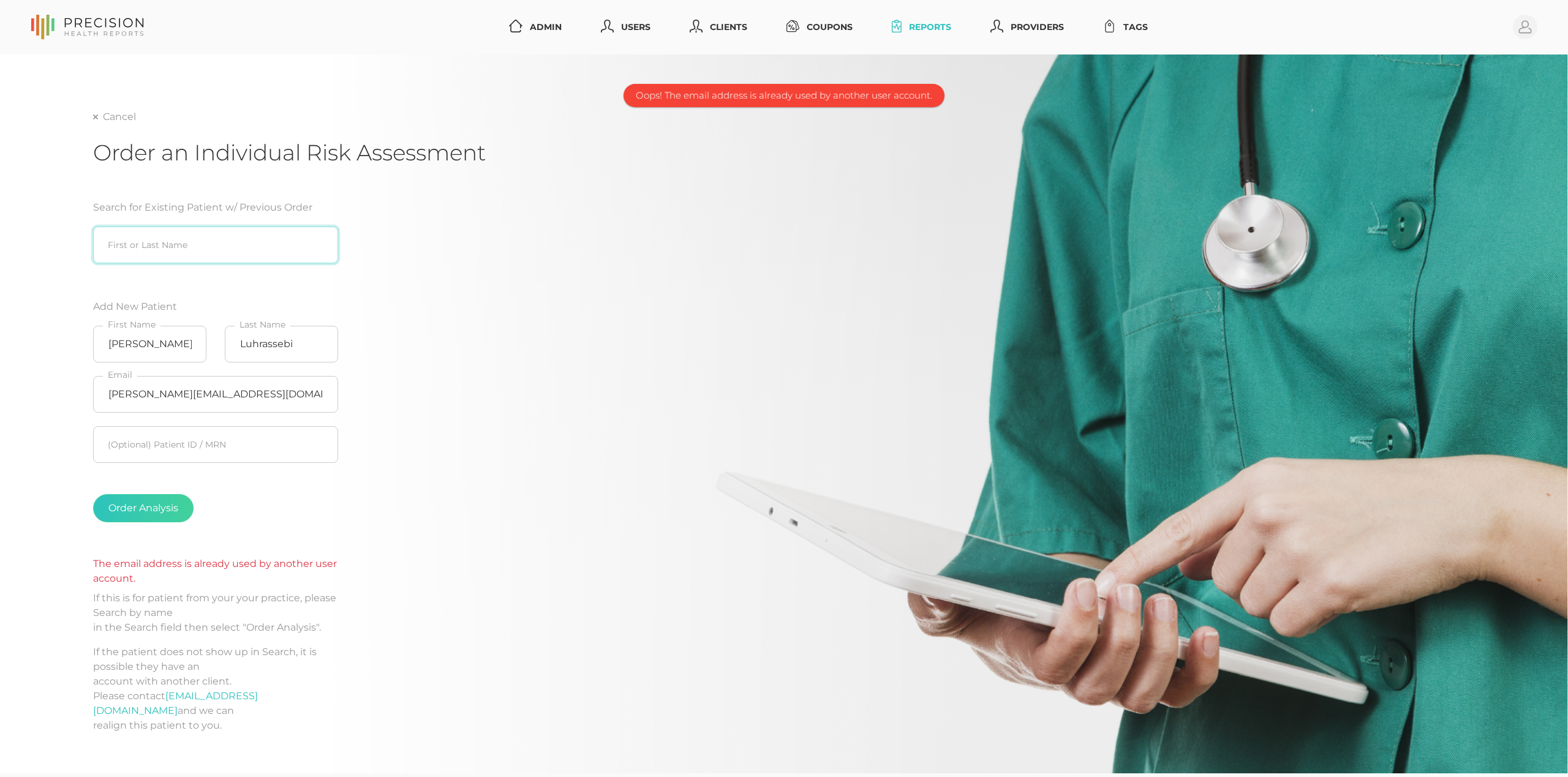
click at [164, 235] on input "search" at bounding box center [215, 245] width 245 height 37
type input "e"
click at [207, 244] on input "search" at bounding box center [215, 245] width 245 height 37
paste input "Luhrassebi"
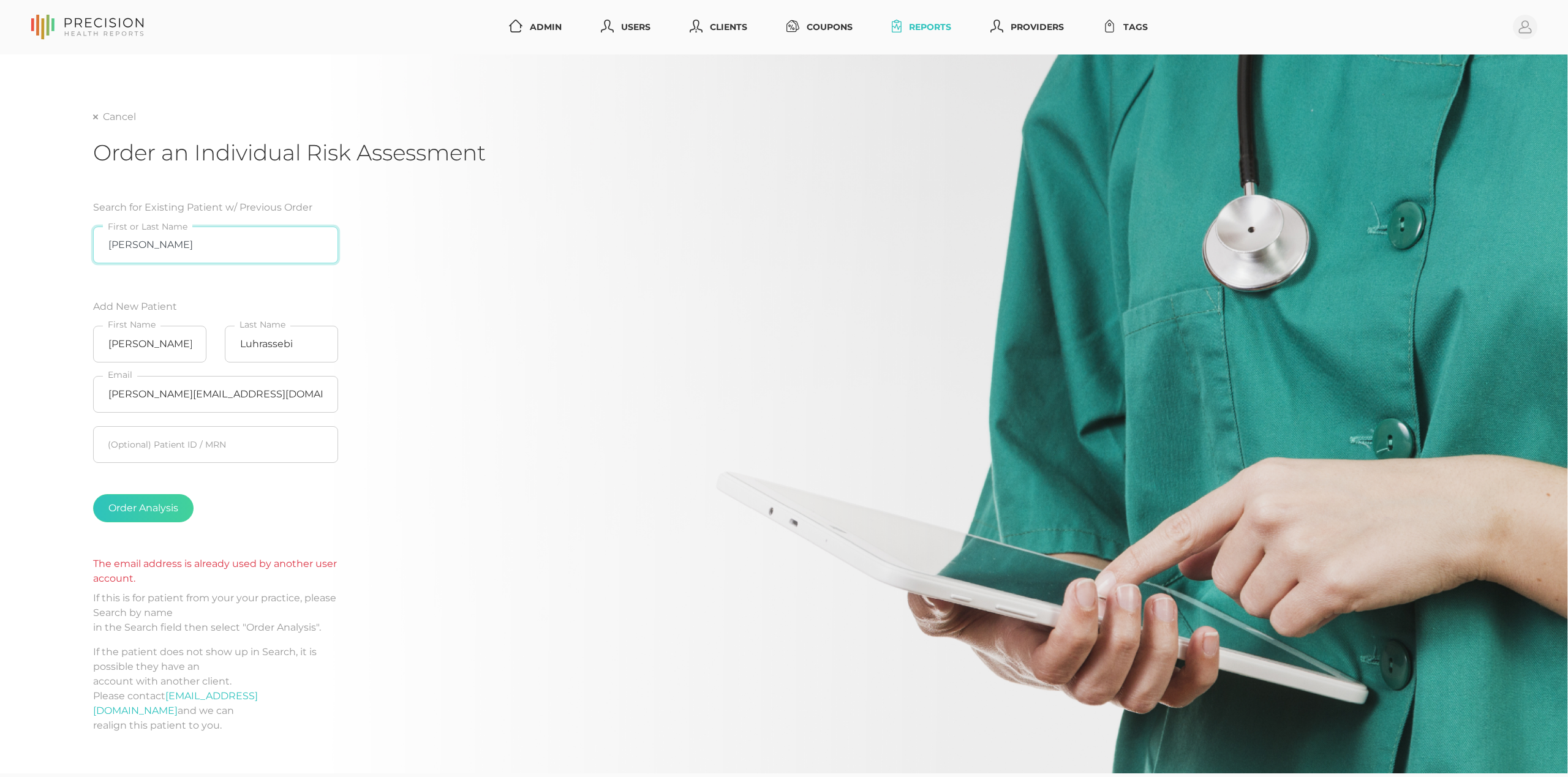
type input "[PERSON_NAME]"
drag, startPoint x: 248, startPoint y: 395, endPoint x: 82, endPoint y: 388, distance: 166.1
click at [82, 388] on div "Cancel Order an Individual Risk Assessment Search for Existing Patient w/ Previ…" at bounding box center [784, 413] width 1568 height 719
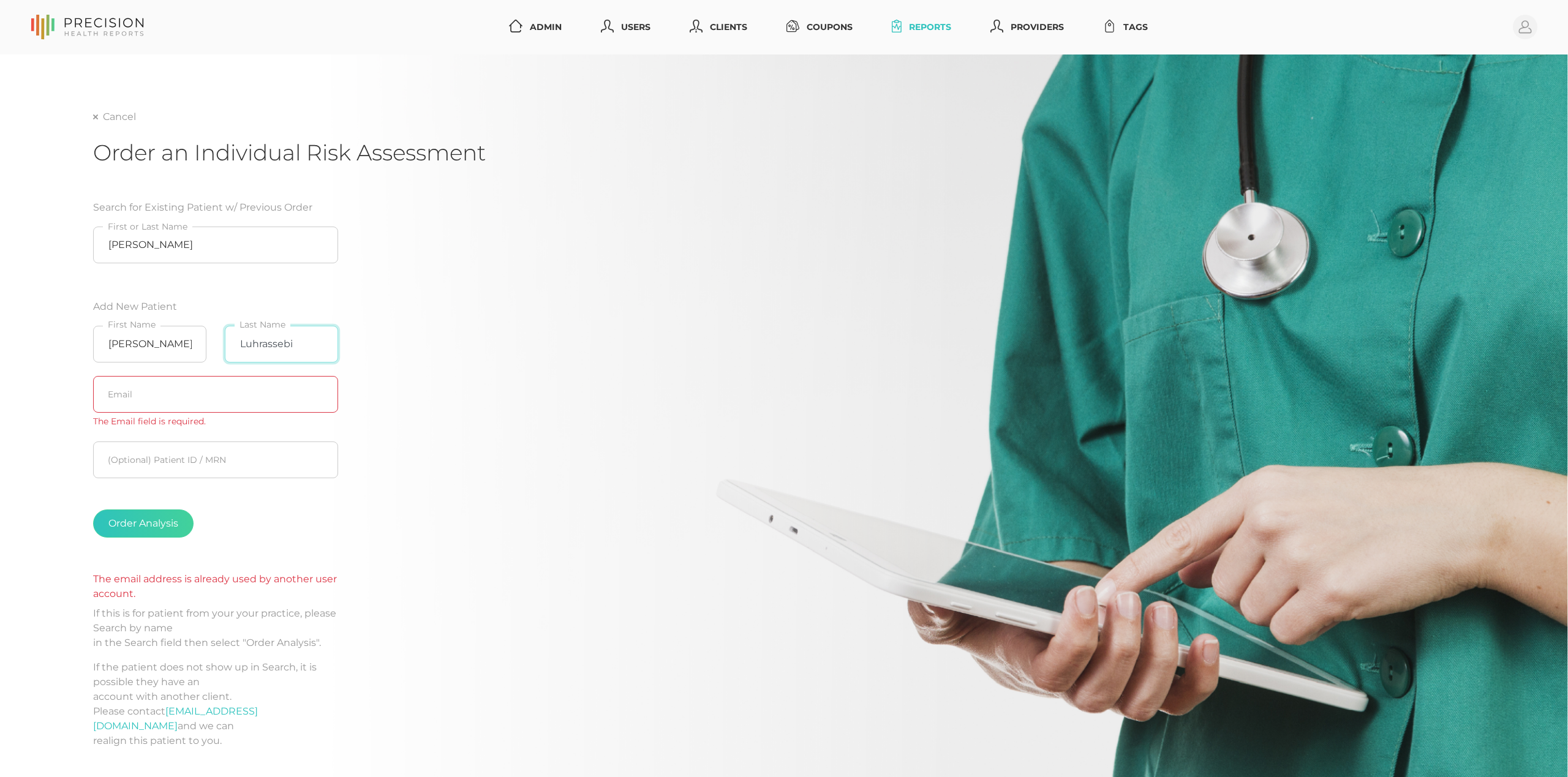
drag, startPoint x: 299, startPoint y: 348, endPoint x: 193, endPoint y: 342, distance: 106.2
click at [193, 342] on div "[PERSON_NAME] First Name [PERSON_NAME] Last Name" at bounding box center [216, 344] width 263 height 50
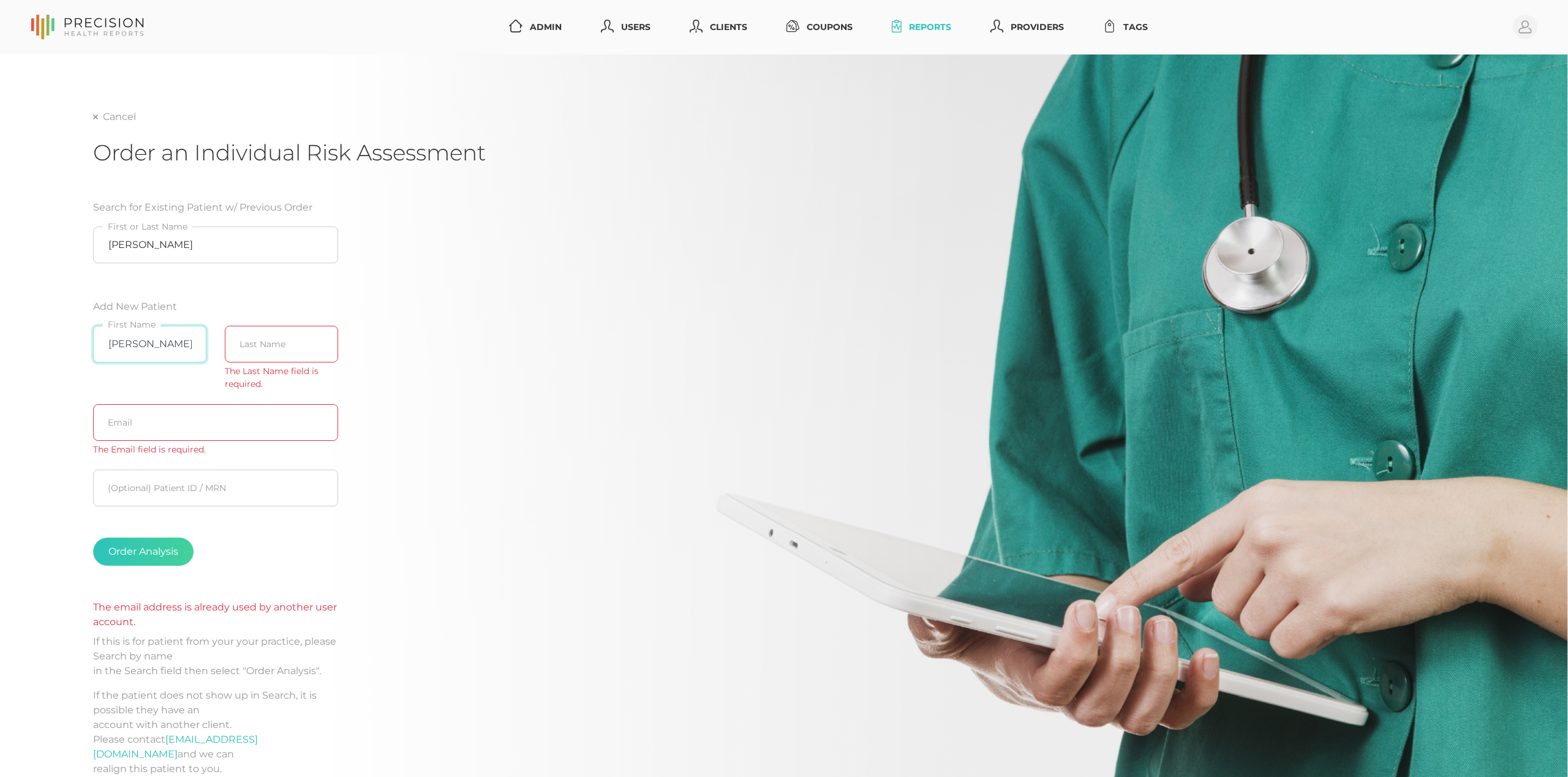
click at [155, 349] on input "[PERSON_NAME]" at bounding box center [149, 344] width 113 height 37
type input "E"
click at [16, 459] on div "Cancel Order an Individual Risk Assessment Search for Existing Patient w/ Previ…" at bounding box center [784, 436] width 1568 height 763
click at [116, 243] on input "[PERSON_NAME]" at bounding box center [215, 245] width 245 height 37
type input "[PERSON_NAME]"
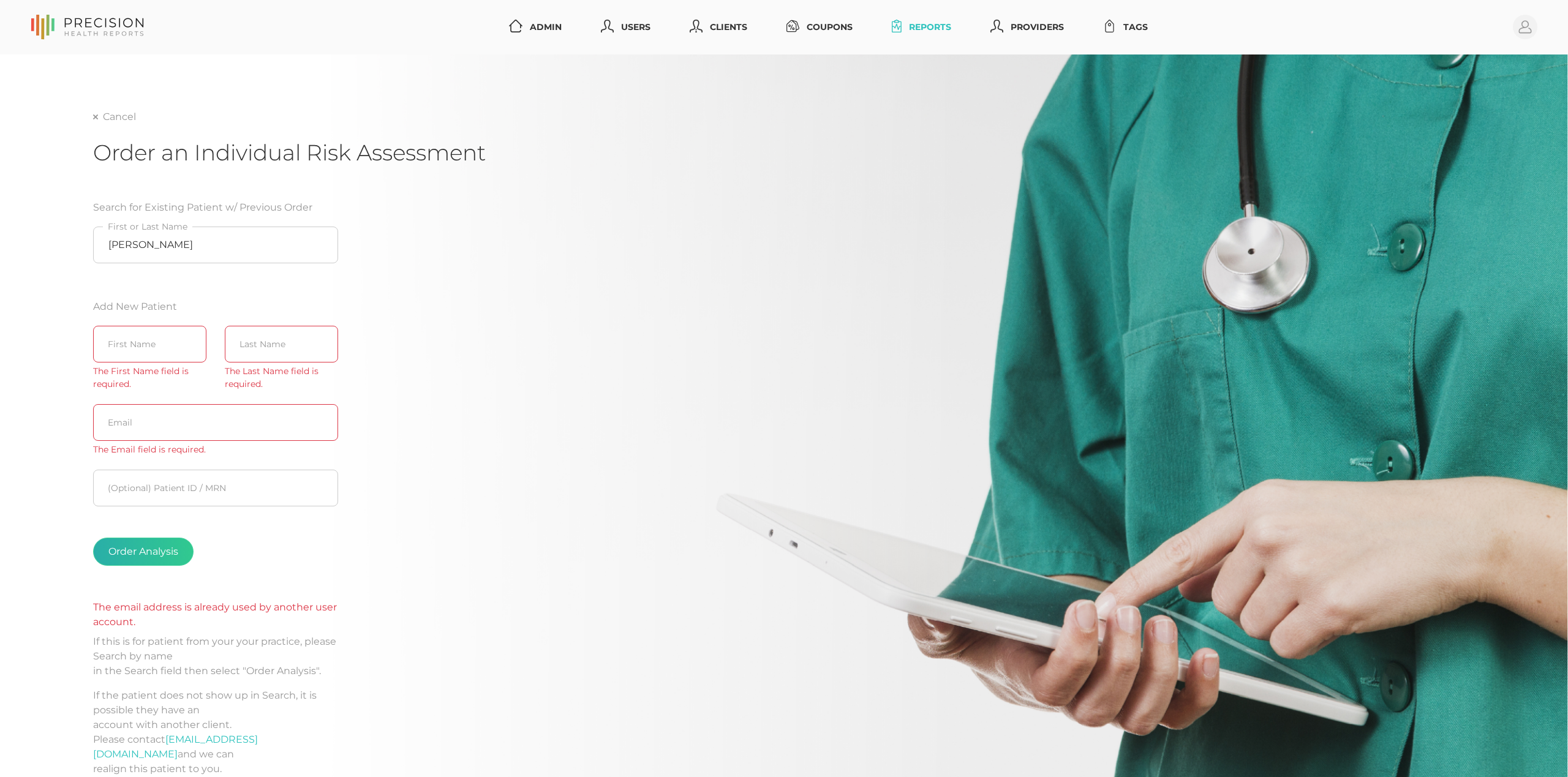
click at [138, 550] on button "Order Analysis" at bounding box center [143, 552] width 100 height 29
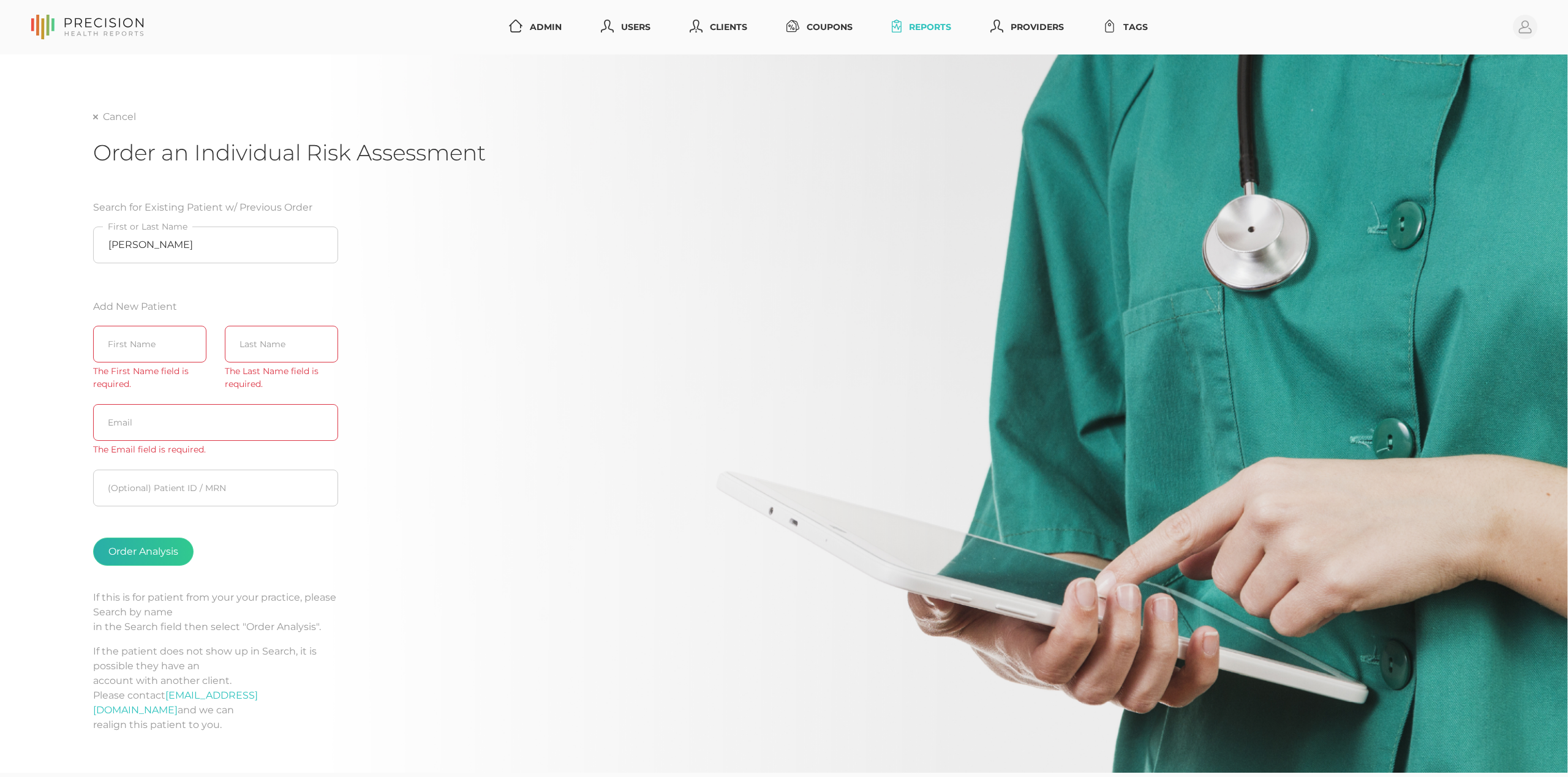
click at [152, 548] on button "Order Analysis" at bounding box center [143, 552] width 100 height 29
click at [191, 255] on input "[PERSON_NAME]" at bounding box center [215, 245] width 245 height 37
click at [221, 246] on input "[PERSON_NAME]" at bounding box center [215, 245] width 245 height 37
click at [103, 115] on link "Cancel" at bounding box center [114, 117] width 43 height 12
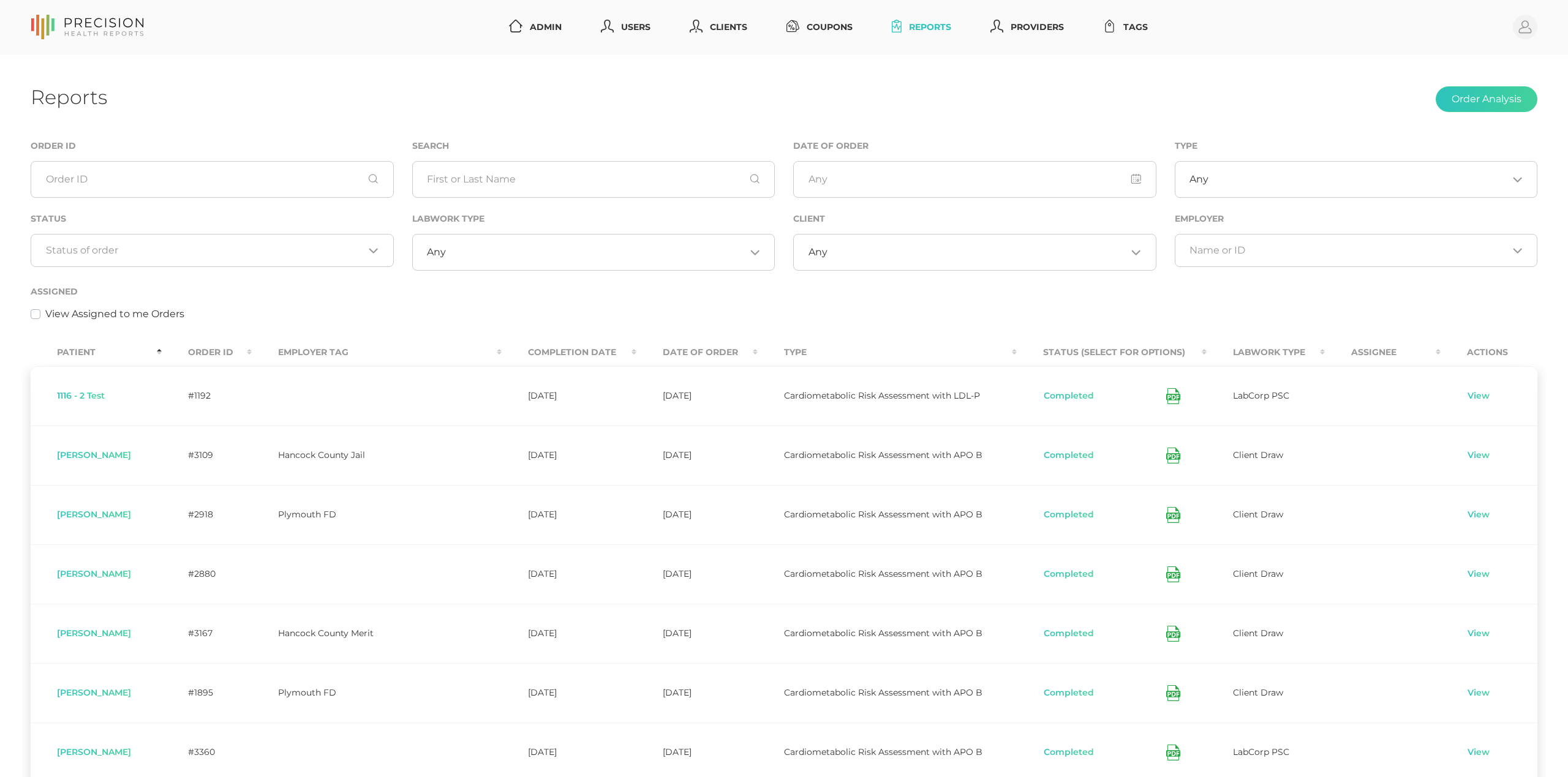
click at [613, 13] on div "Admin Users Clients Coupons Reports Providers Tags Profile" at bounding box center [784, 27] width 1507 height 31
click at [635, 30] on link "Users" at bounding box center [626, 26] width 60 height 22
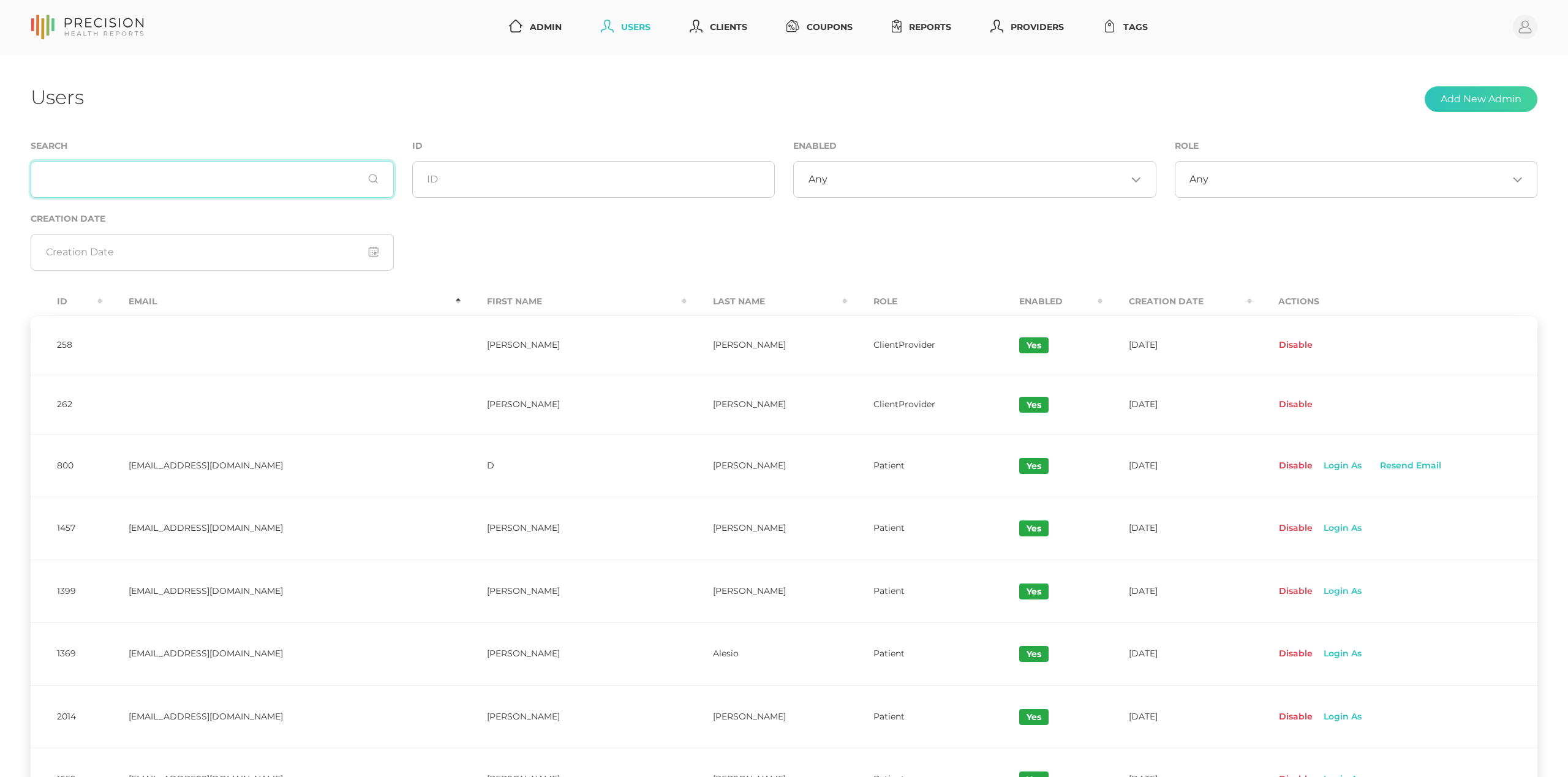
click at [200, 185] on input "text" at bounding box center [212, 179] width 363 height 37
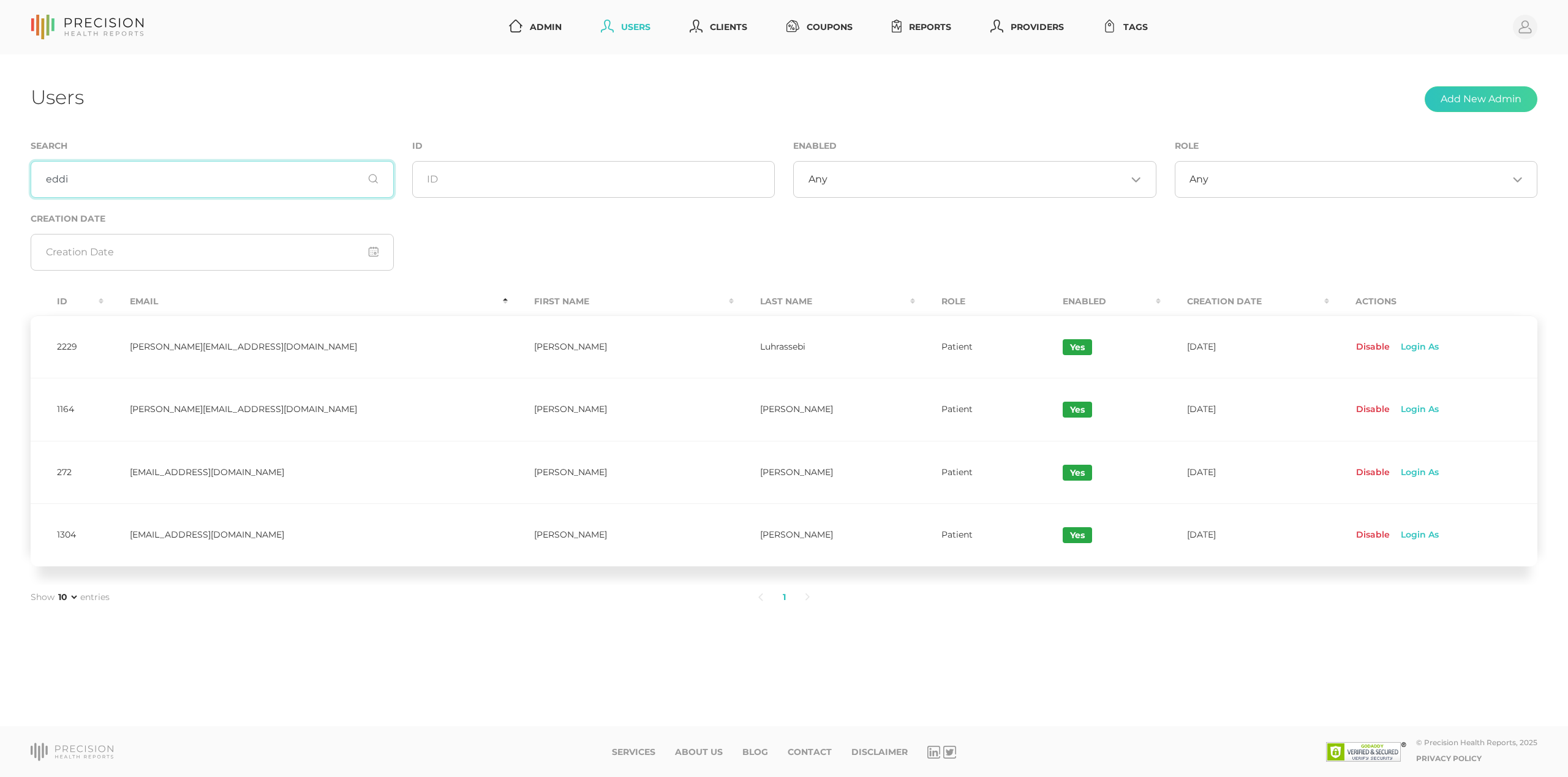
type input "eddi"
click at [734, 348] on td "Luhrassebi" at bounding box center [824, 347] width 181 height 63
copy td "Luhrassebi"
click at [726, 86] on div "Users Add New Admin" at bounding box center [784, 99] width 1507 height 29
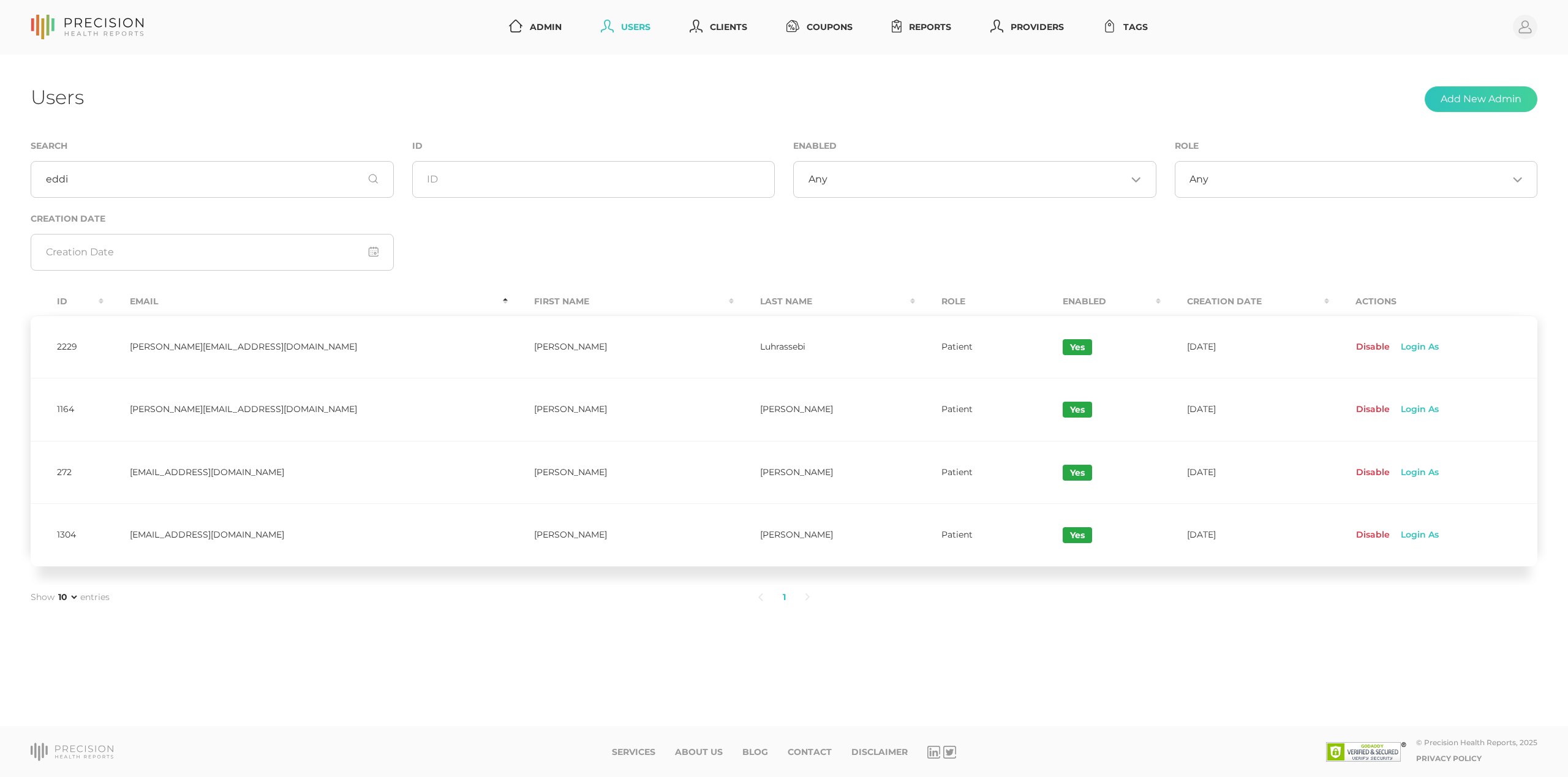
click at [635, 24] on link "Users" at bounding box center [626, 26] width 60 height 22
click at [1275, 72] on div "Users Add New Admin Search eddi ID Enabled Any Loading... Role Any Loading... C…" at bounding box center [784, 390] width 1568 height 672
click at [1059, 98] on div "Users Add New Admin" at bounding box center [784, 99] width 1507 height 29
